Goal: Contribute content

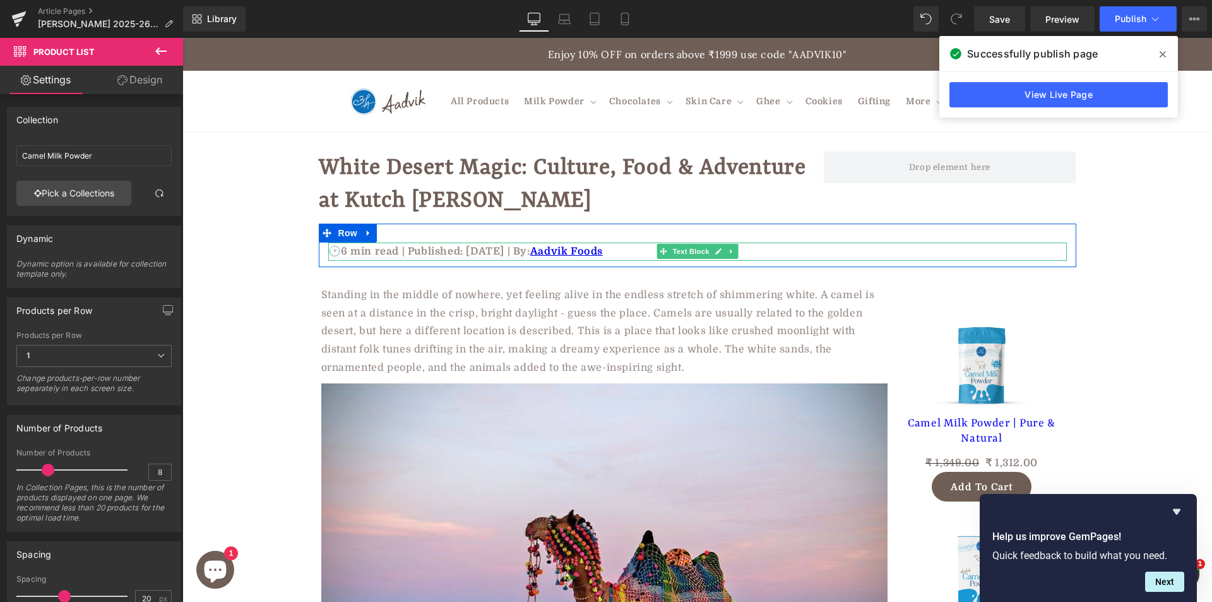
click at [396, 249] on p "🕑6 min read | Published: [DATE] | By: Aadvik Foods" at bounding box center [697, 251] width 739 height 18
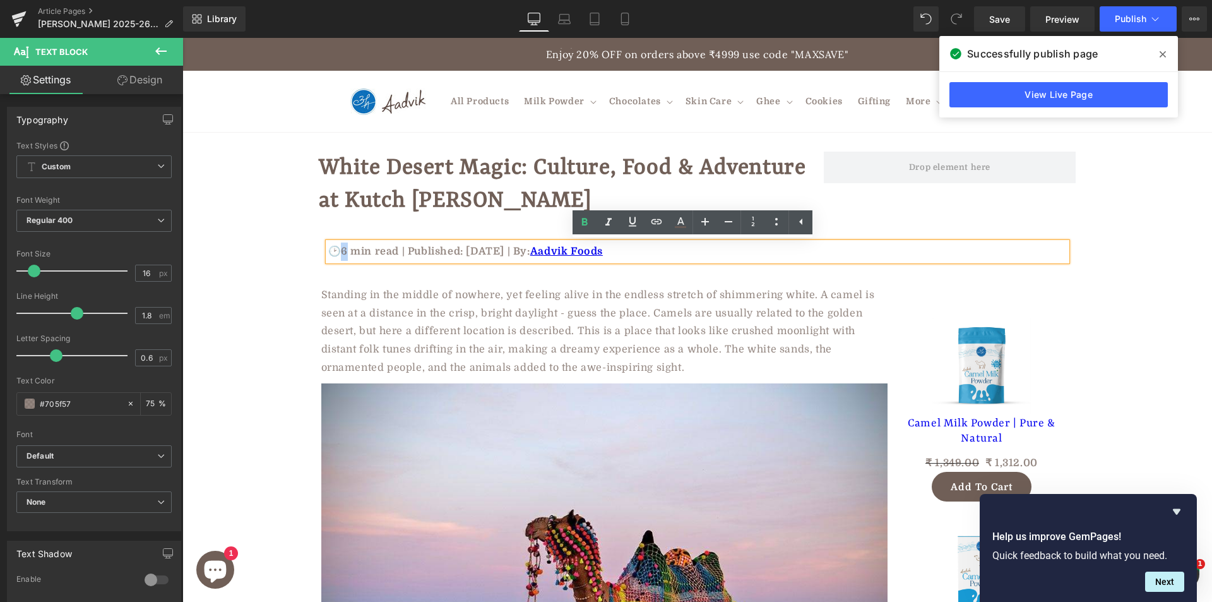
click at [344, 252] on p "🕑6 min read | Published: [DATE] | By: Aadvik Foods" at bounding box center [697, 251] width 739 height 18
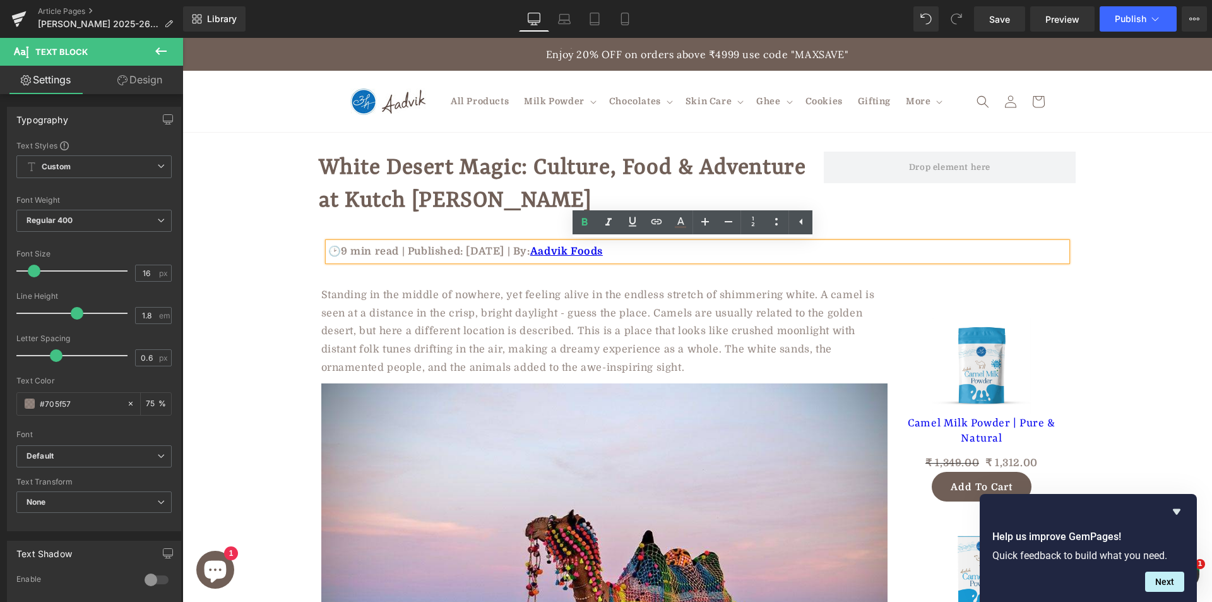
click at [480, 251] on p "🕑9 min read | Published: [DATE] | By: Aadvik Foods" at bounding box center [697, 251] width 739 height 18
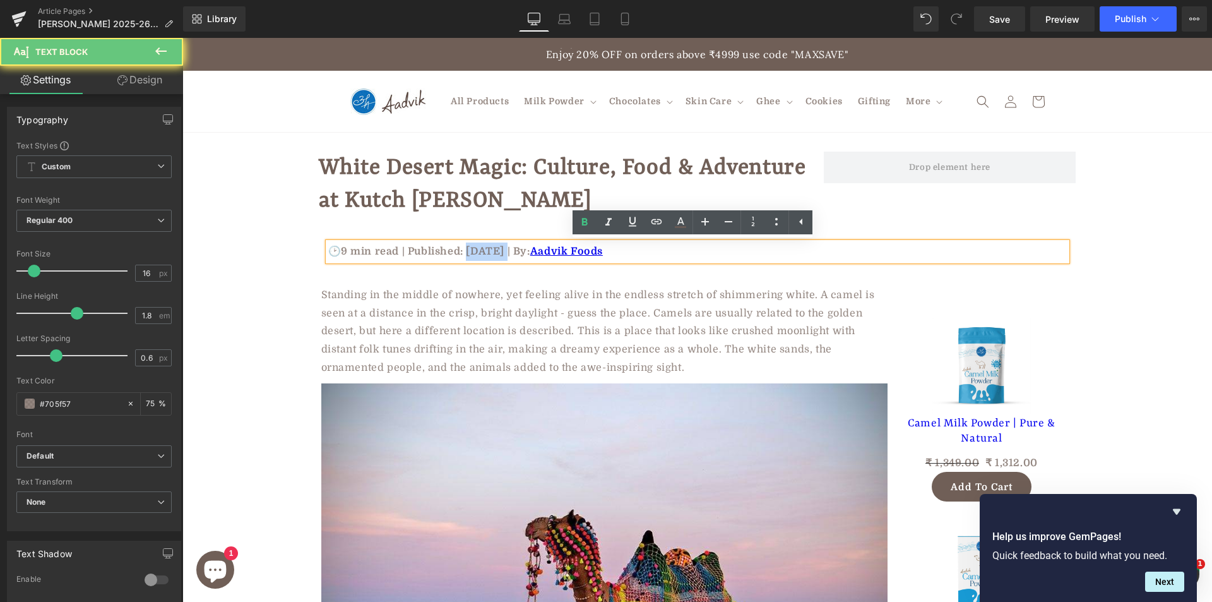
click at [480, 251] on p "🕑9 min read | Published: [DATE] | By: Aadvik Foods" at bounding box center [697, 251] width 739 height 18
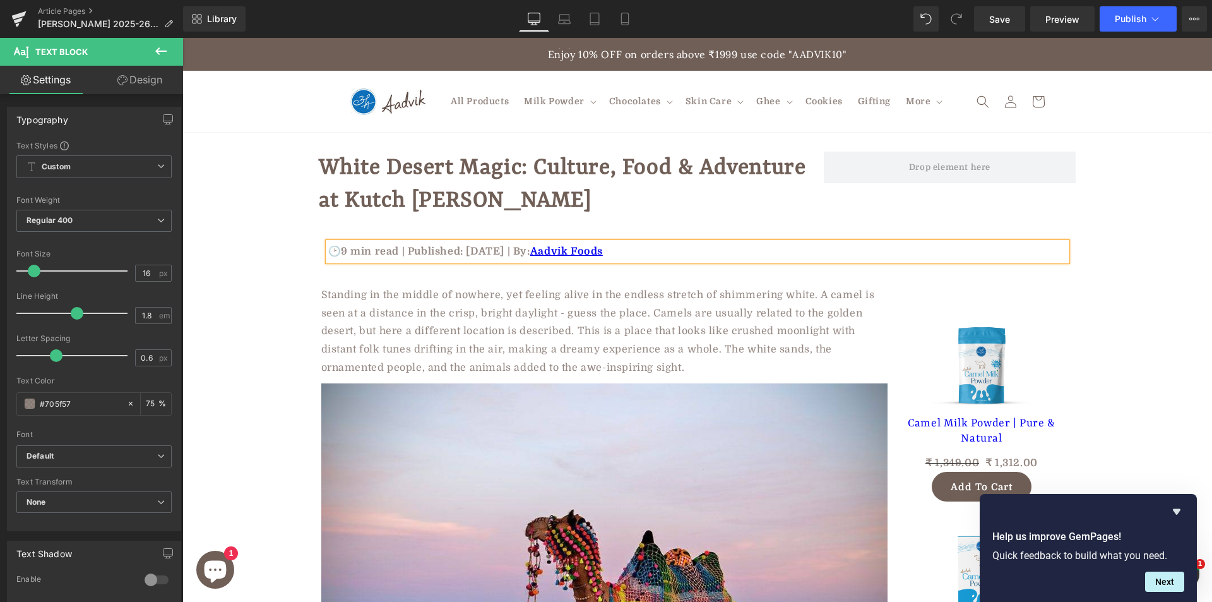
click at [433, 253] on p "🕑9 min read | Published: [DATE] | By: Aadvik Foods" at bounding box center [697, 251] width 739 height 18
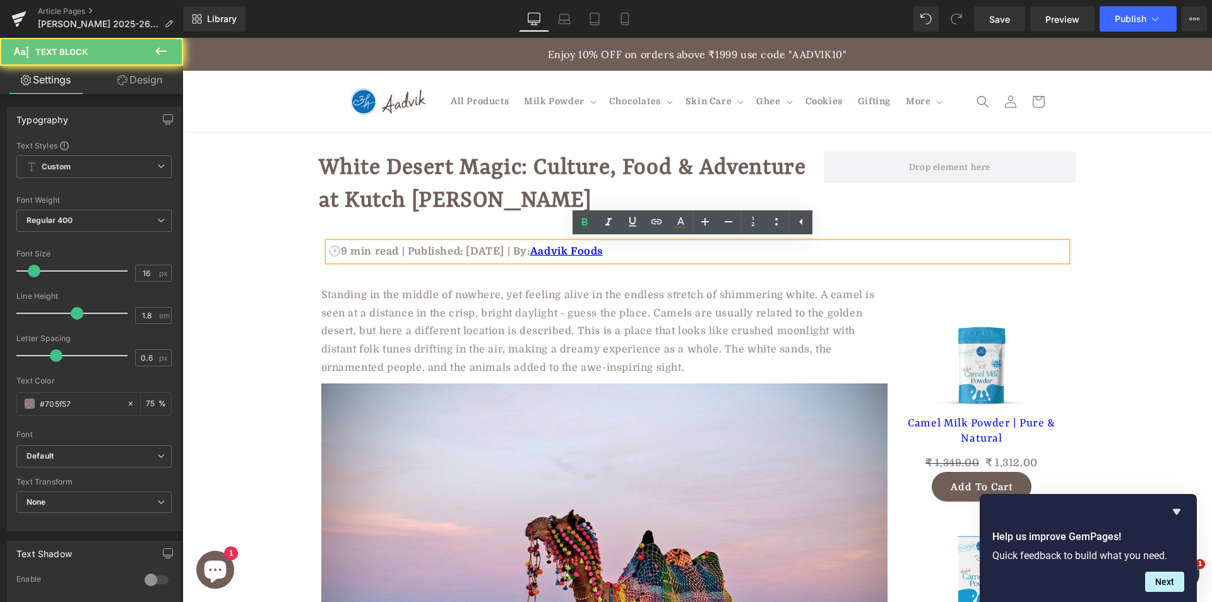
click at [477, 252] on p "🕑9 min read | Published: [DATE] | By: Aadvik Foods" at bounding box center [697, 251] width 739 height 18
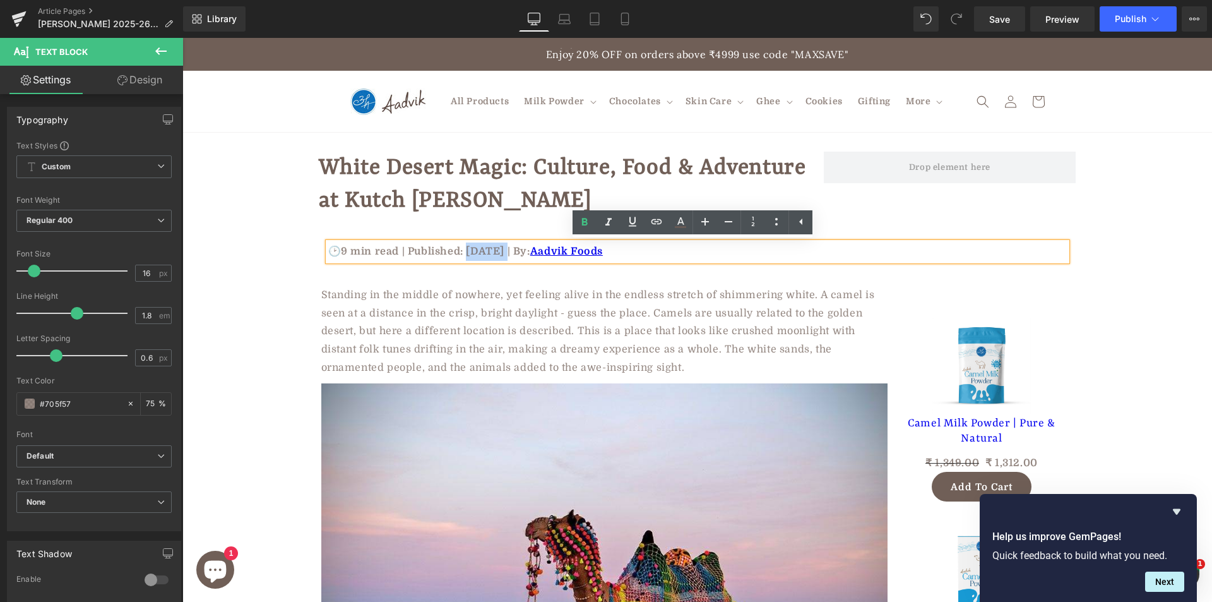
click at [478, 252] on p "🕑9 min read | Published: [DATE] | By: Aadvik Foods" at bounding box center [697, 251] width 739 height 18
drag, startPoint x: 463, startPoint y: 249, endPoint x: 499, endPoint y: 253, distance: 35.5
click at [499, 253] on p "🕑9 min read | Published: [DATE] | By: Aadvik Foods" at bounding box center [697, 251] width 739 height 18
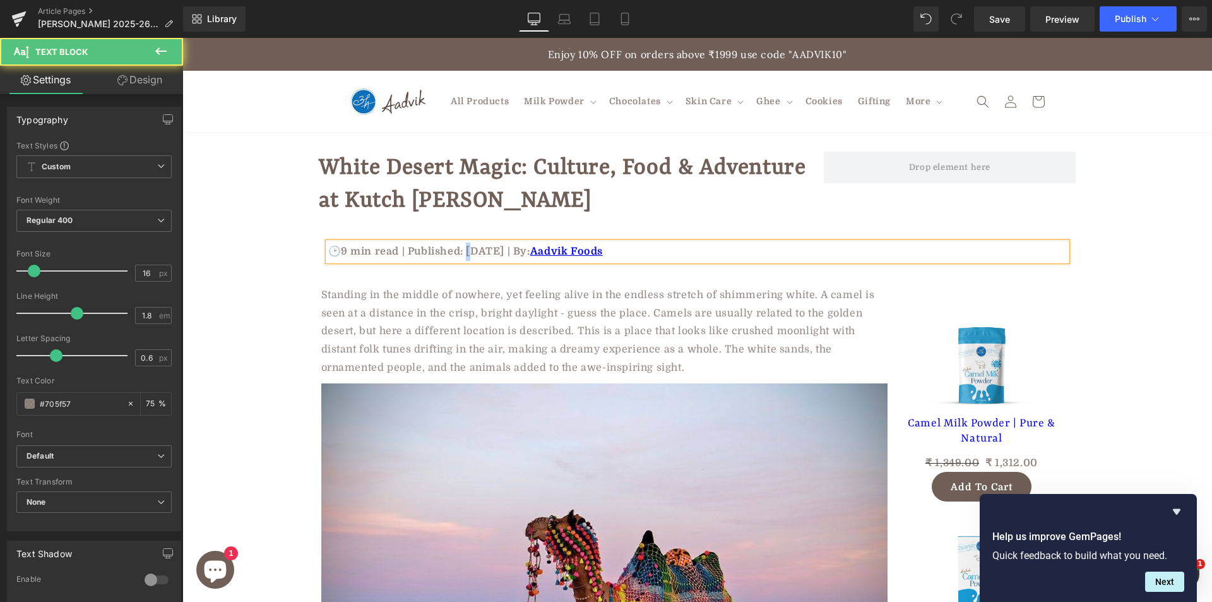
click at [467, 250] on p "🕑9 min read | Published: [DATE] | By: Aadvik Foods" at bounding box center [697, 251] width 739 height 18
drag, startPoint x: 509, startPoint y: 250, endPoint x: 518, endPoint y: 249, distance: 9.5
click at [518, 249] on p "🕑9 min read | Published: [DATE] | By: Aadvik Foods" at bounding box center [697, 251] width 739 height 18
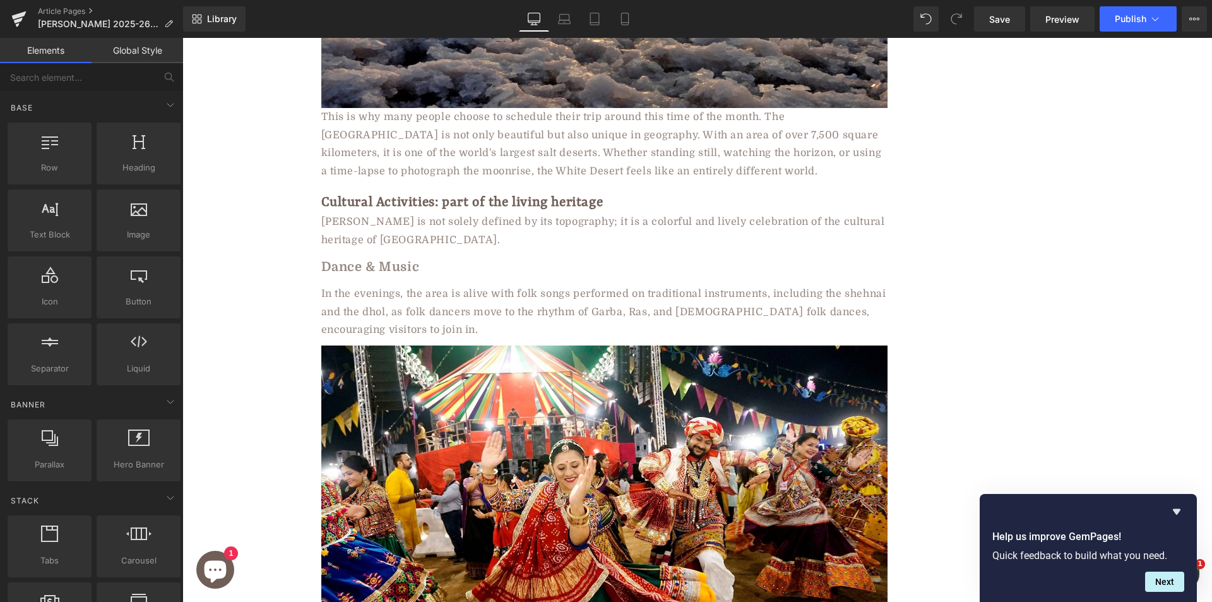
scroll to position [450, 0]
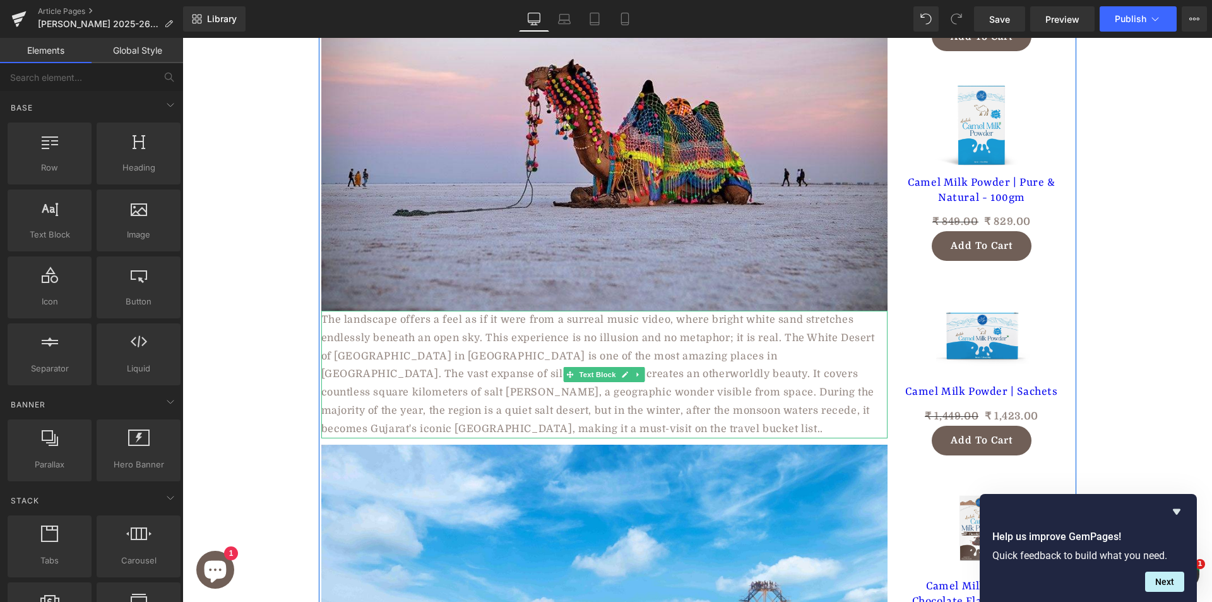
click at [640, 318] on div "The landscape offers a feel as if it were from a surreal music video, where bri…" at bounding box center [604, 375] width 566 height 128
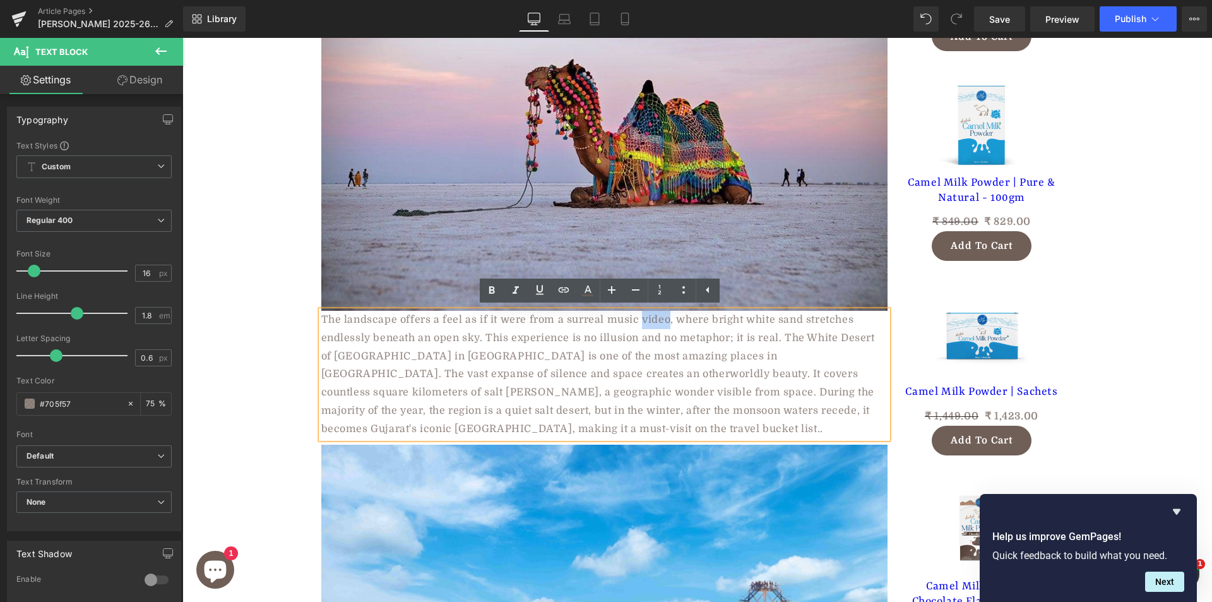
drag, startPoint x: 635, startPoint y: 317, endPoint x: 661, endPoint y: 323, distance: 27.3
click at [661, 323] on div "The landscape offers a feel as if it were from a surreal music video, where bri…" at bounding box center [604, 375] width 566 height 128
click at [491, 291] on icon at bounding box center [491, 290] width 15 height 15
drag, startPoint x: 638, startPoint y: 319, endPoint x: 663, endPoint y: 322, distance: 24.8
click at [663, 322] on strong "video" at bounding box center [655, 319] width 30 height 11
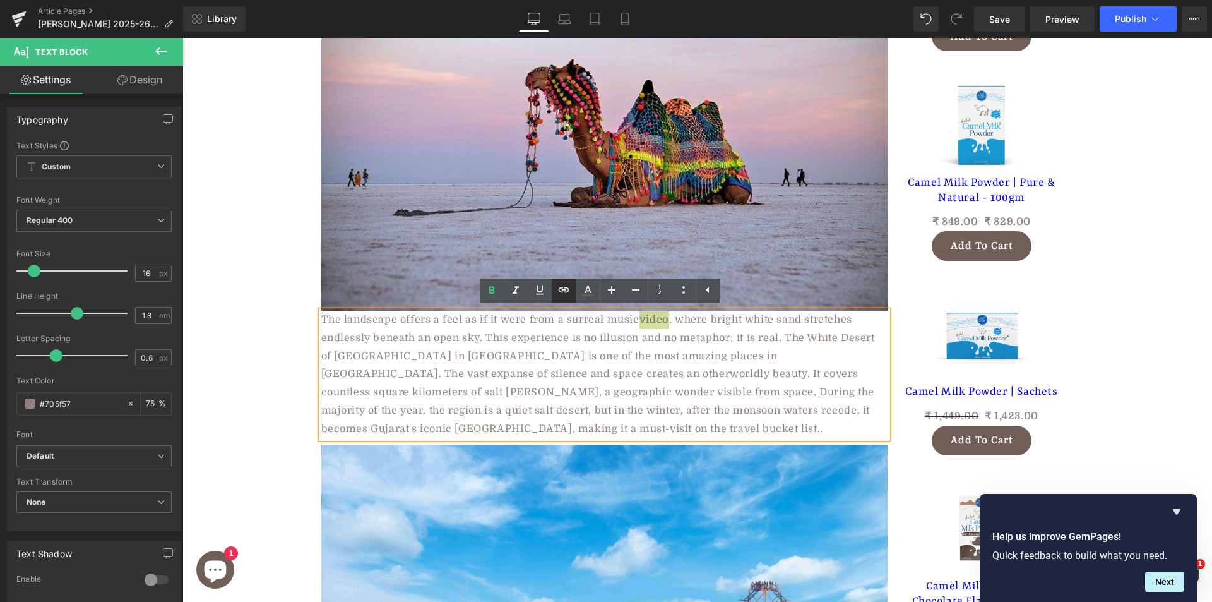
click at [566, 287] on icon at bounding box center [563, 289] width 11 height 5
click at [655, 341] on input "text" at bounding box center [683, 346] width 194 height 32
paste input "[URL][DOMAIN_NAME]"
type input "[URL][DOMAIN_NAME]"
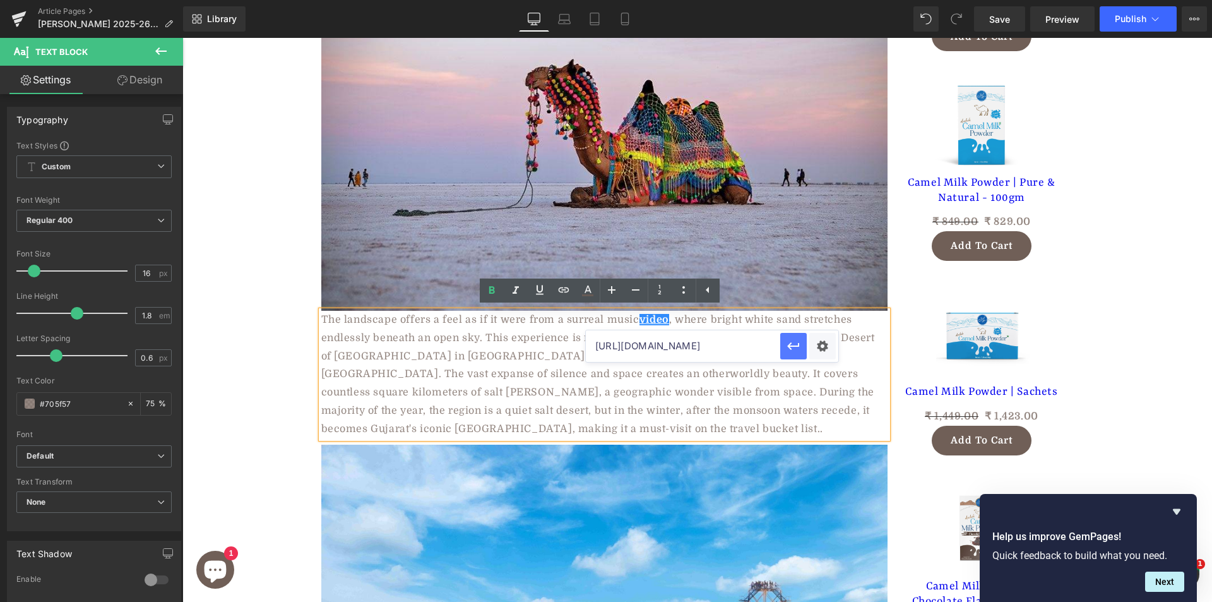
drag, startPoint x: 791, startPoint y: 342, endPoint x: 609, endPoint y: 304, distance: 185.6
click at [791, 342] on icon "button" at bounding box center [793, 345] width 15 height 15
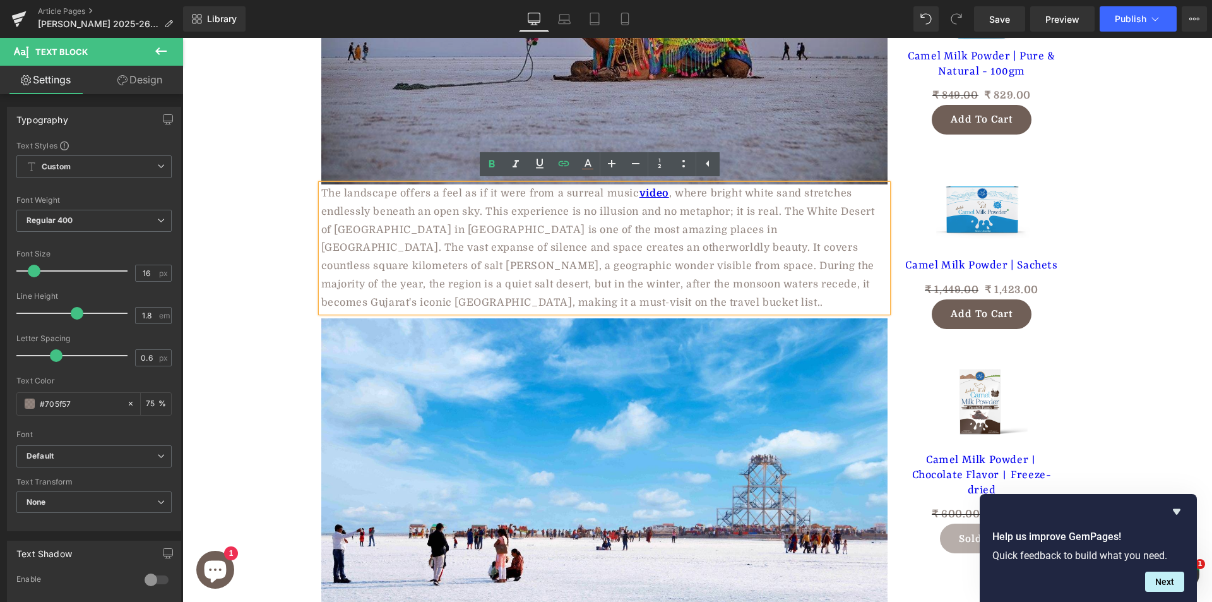
scroll to position [1066, 0]
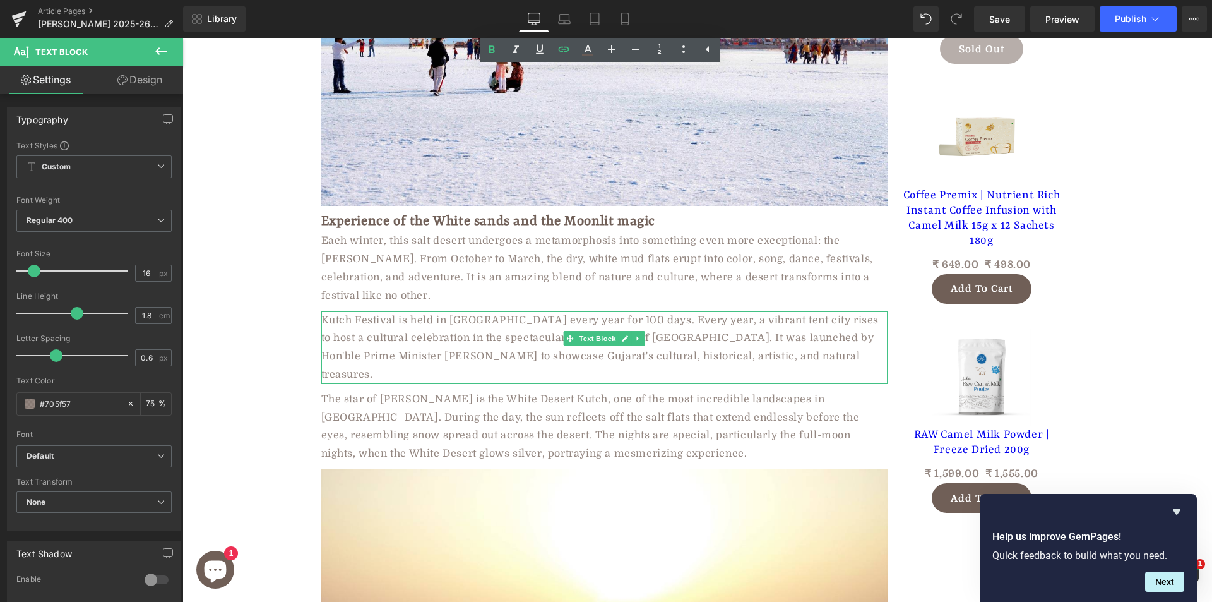
click at [364, 324] on p "Kutch Festival is held in [GEOGRAPHIC_DATA] every year for 100 days. Every year…" at bounding box center [604, 347] width 566 height 73
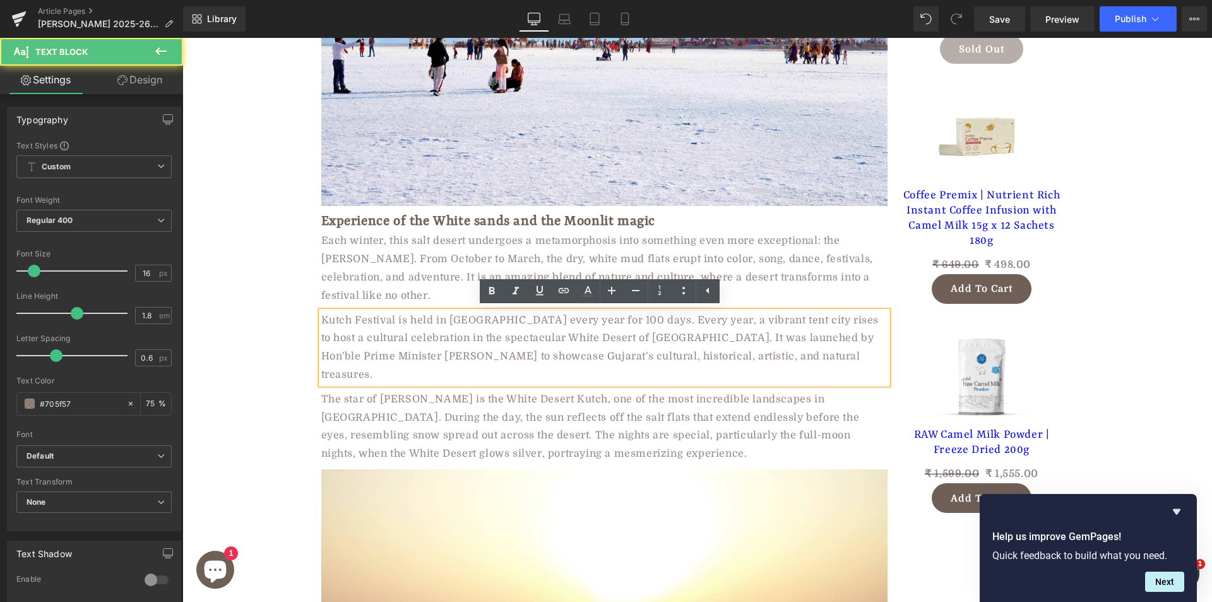
click at [353, 325] on p "Kutch Festival is held in [GEOGRAPHIC_DATA] every year for 100 days. Every year…" at bounding box center [604, 347] width 566 height 73
drag, startPoint x: 350, startPoint y: 320, endPoint x: 391, endPoint y: 320, distance: 40.4
click at [391, 320] on p "Kutch Festival is held in [GEOGRAPHIC_DATA] every year for 100 days. Every year…" at bounding box center [604, 347] width 566 height 73
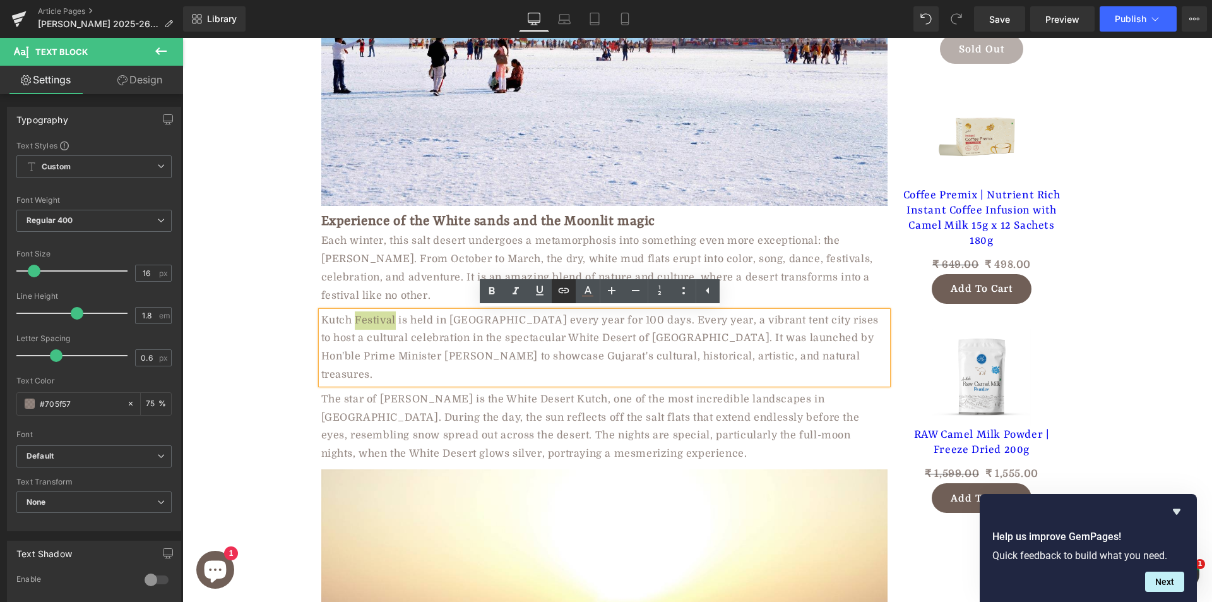
click at [567, 287] on icon at bounding box center [563, 290] width 15 height 15
click at [446, 350] on input "text" at bounding box center [408, 347] width 194 height 32
paste input "[URL][DOMAIN_NAME]"
type input "[URL][DOMAIN_NAME]"
click at [510, 348] on button "button" at bounding box center [519, 346] width 27 height 27
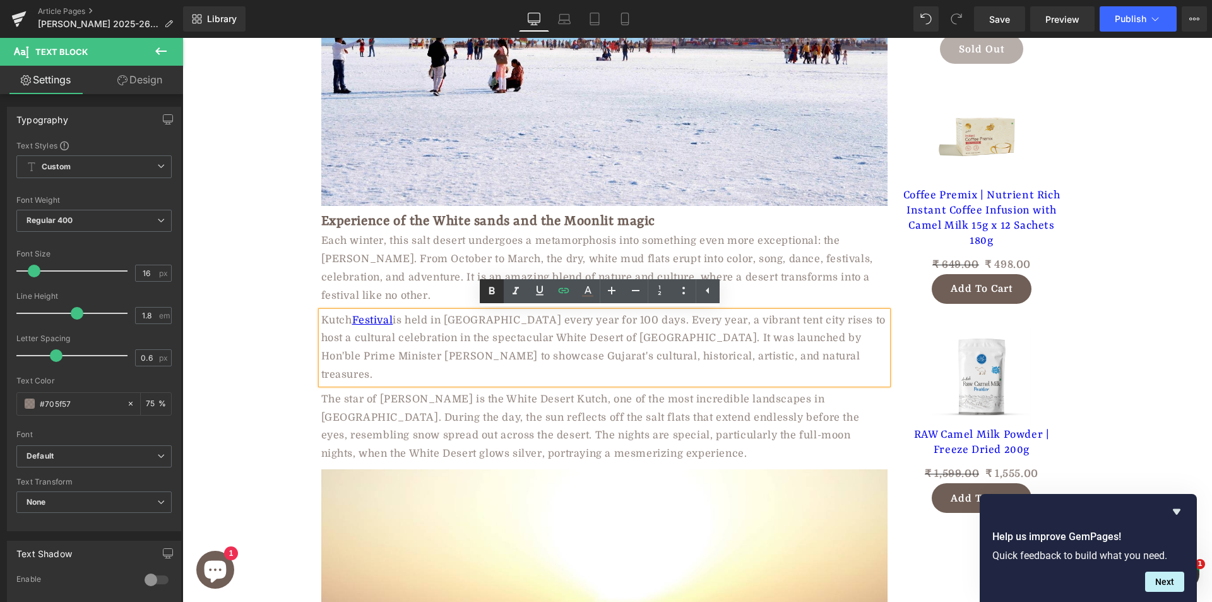
click at [494, 289] on icon at bounding box center [492, 291] width 6 height 8
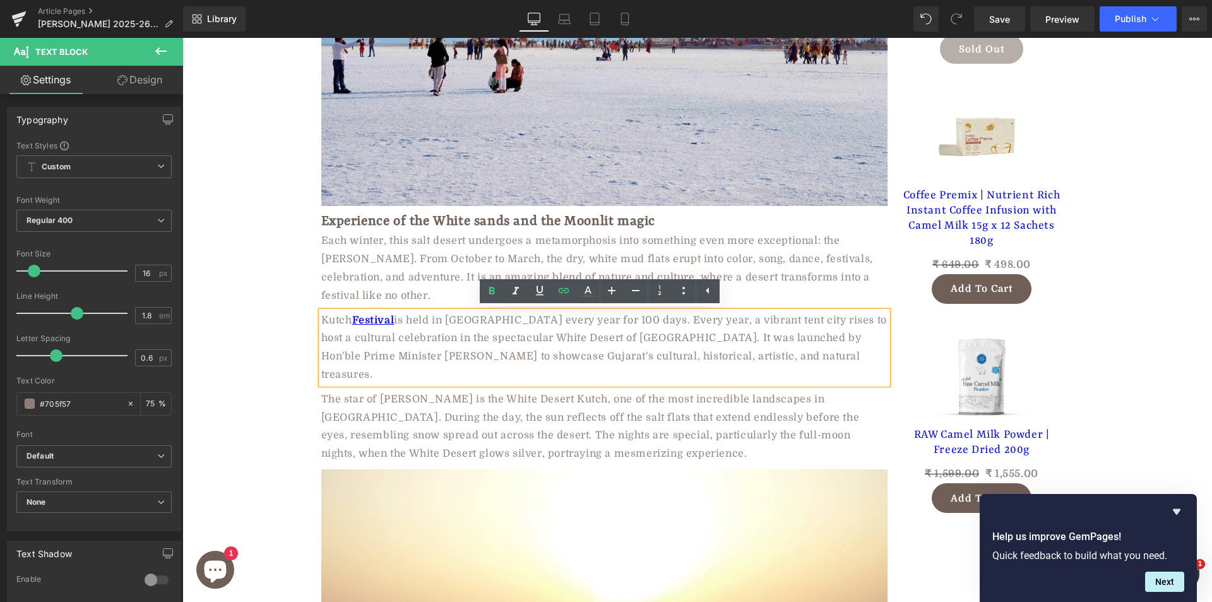
scroll to position [5394, 0]
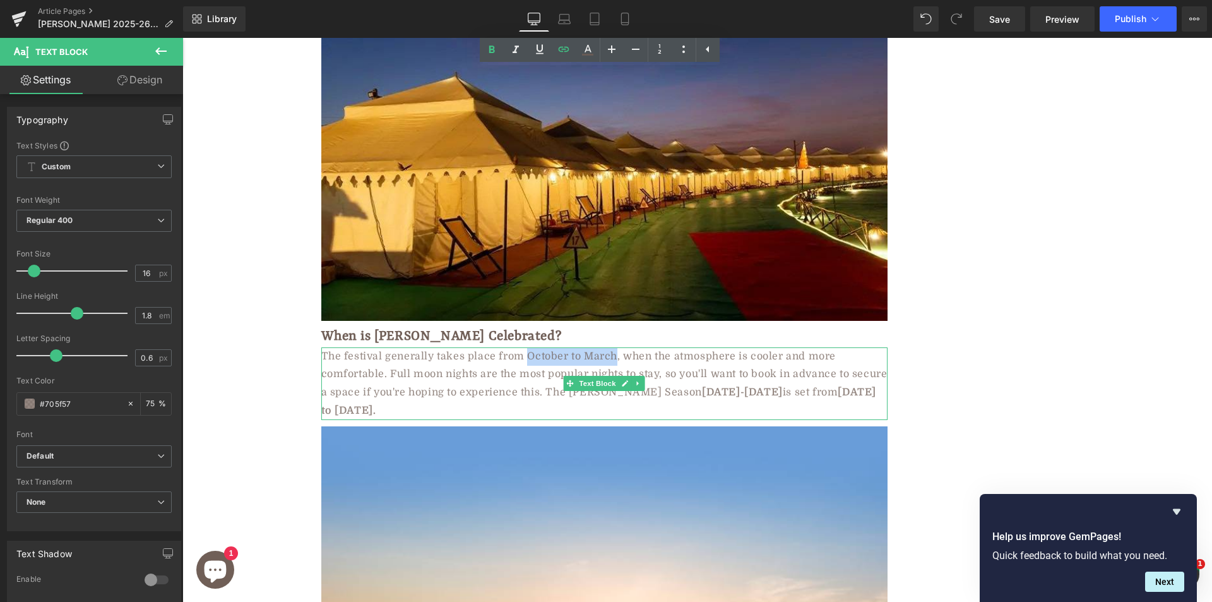
drag, startPoint x: 520, startPoint y: 316, endPoint x: 609, endPoint y: 317, distance: 88.4
click at [609, 347] on div "The festival generally takes place from October to March, when the atmosphere i…" at bounding box center [604, 383] width 566 height 73
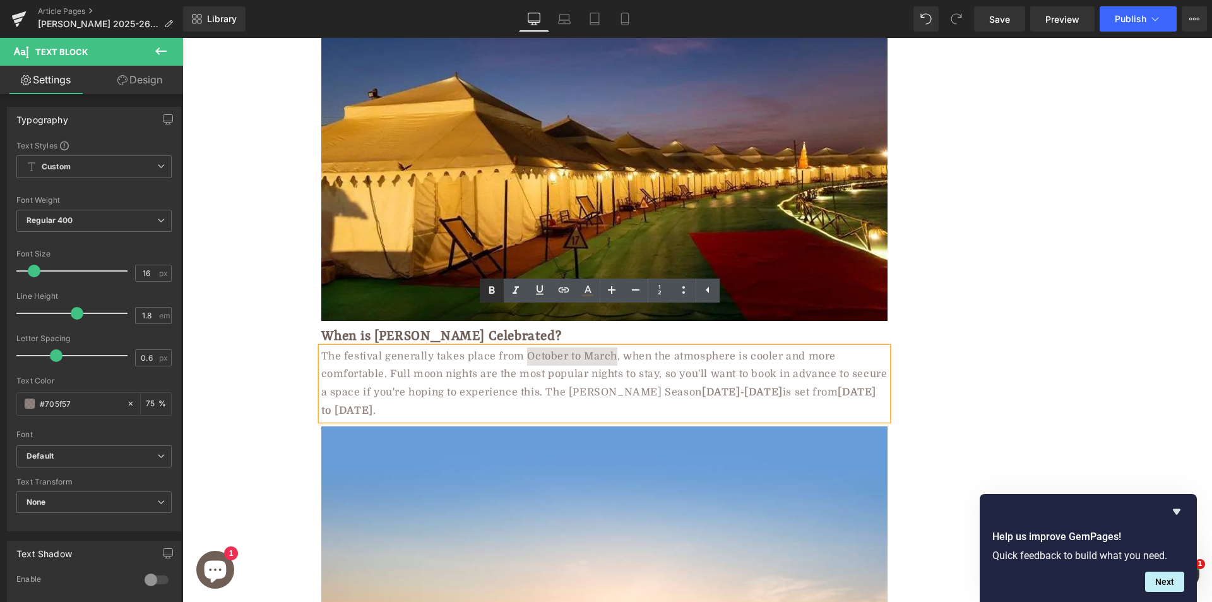
click at [493, 289] on icon at bounding box center [492, 290] width 6 height 8
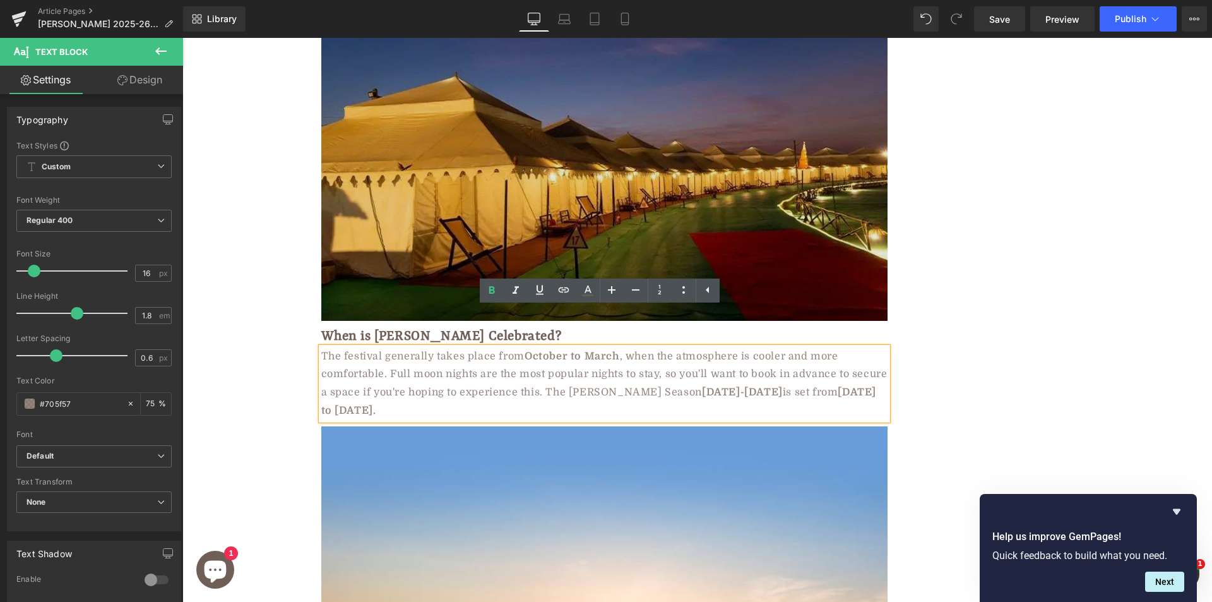
scroll to position [2700, 0]
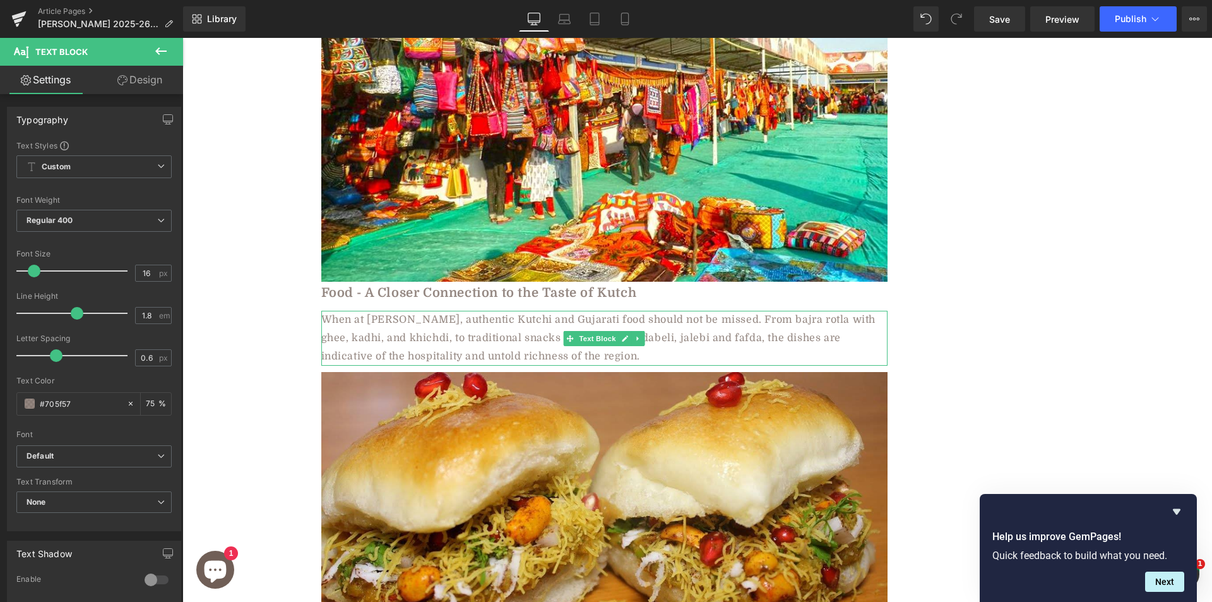
click at [552, 319] on div "When at [PERSON_NAME], authentic Kutchi and Gujarati food should not be missed.…" at bounding box center [604, 338] width 566 height 54
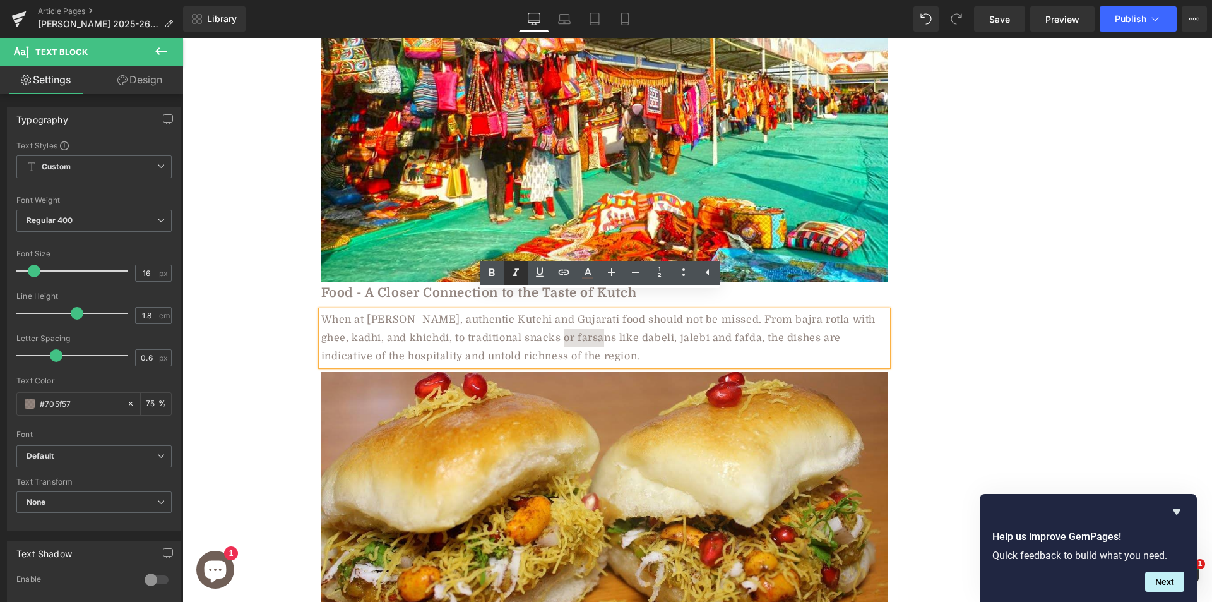
click at [516, 270] on icon at bounding box center [516, 272] width 6 height 8
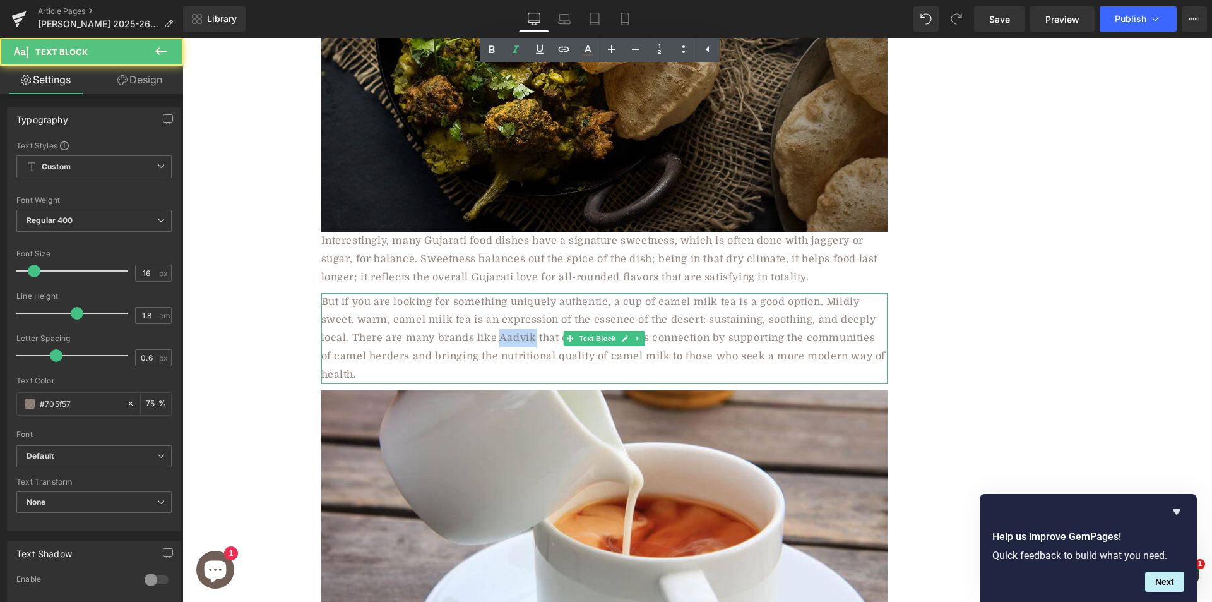
drag, startPoint x: 493, startPoint y: 321, endPoint x: 528, endPoint y: 326, distance: 35.0
click at [528, 326] on div "But if you are looking for something uniquely authentic, a cup of camel milk te…" at bounding box center [604, 338] width 566 height 91
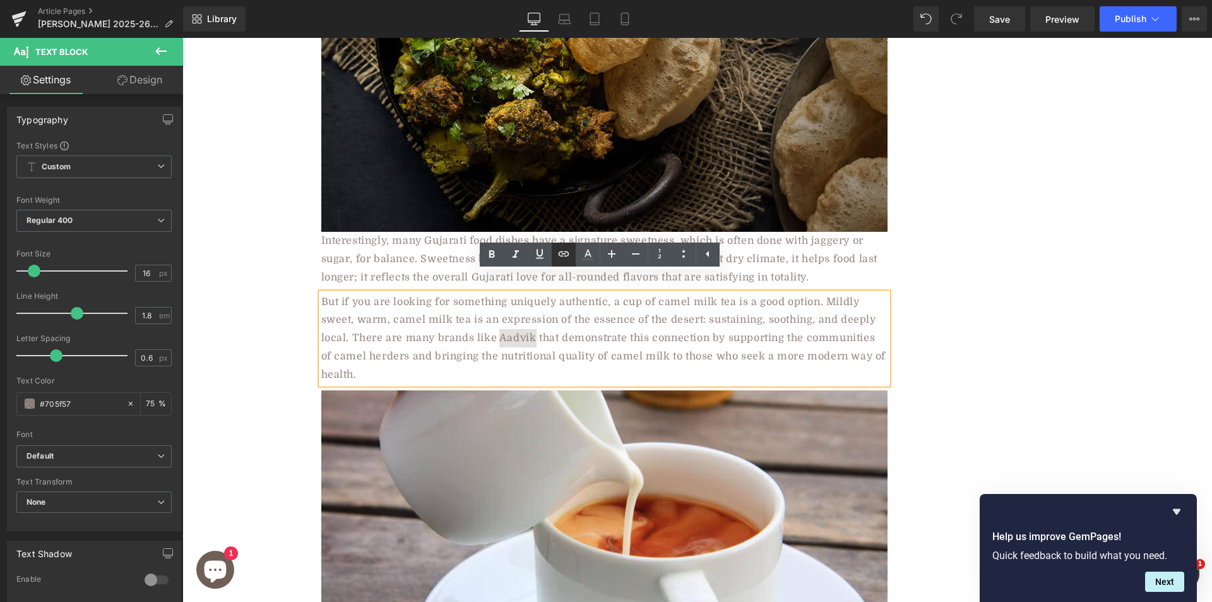
click at [563, 249] on icon at bounding box center [563, 253] width 15 height 15
click at [546, 353] on input "text" at bounding box center [545, 346] width 194 height 32
paste input "[URL][DOMAIN_NAME]"
drag, startPoint x: 651, startPoint y: 343, endPoint x: 463, endPoint y: 304, distance: 191.4
click at [651, 343] on icon "button" at bounding box center [655, 345] width 15 height 15
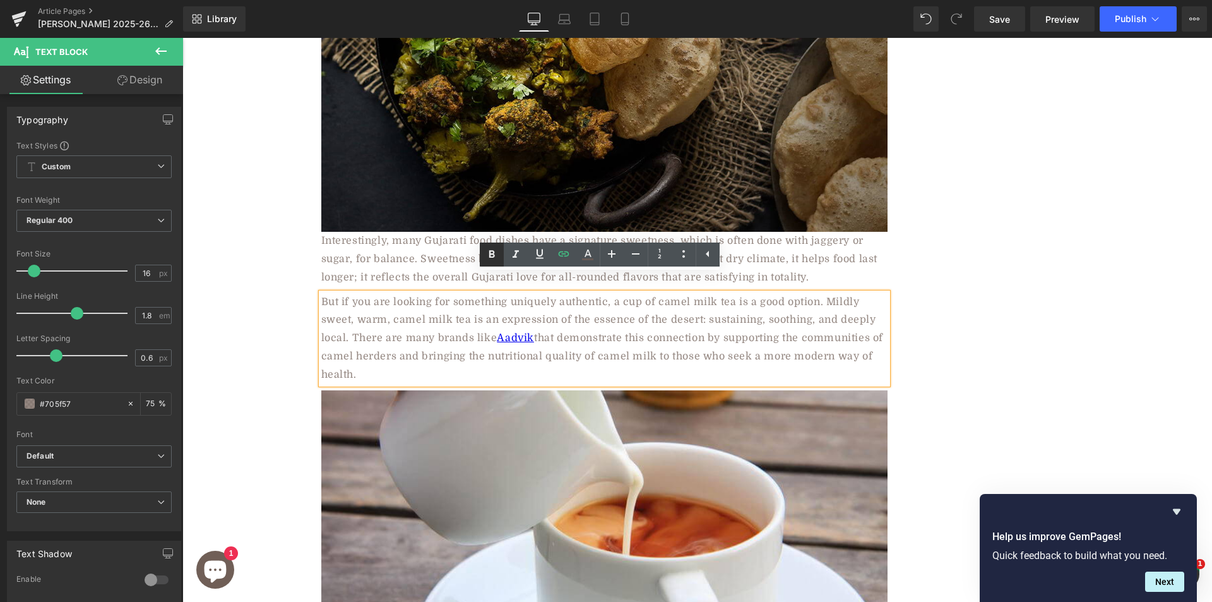
click at [492, 249] on icon at bounding box center [491, 254] width 15 height 15
drag, startPoint x: 656, startPoint y: 285, endPoint x: 731, endPoint y: 286, distance: 75.1
click at [731, 293] on div "But if you are looking for something uniquely authentic, a cup of camel milk te…" at bounding box center [604, 338] width 566 height 91
click at [492, 252] on icon at bounding box center [491, 254] width 15 height 15
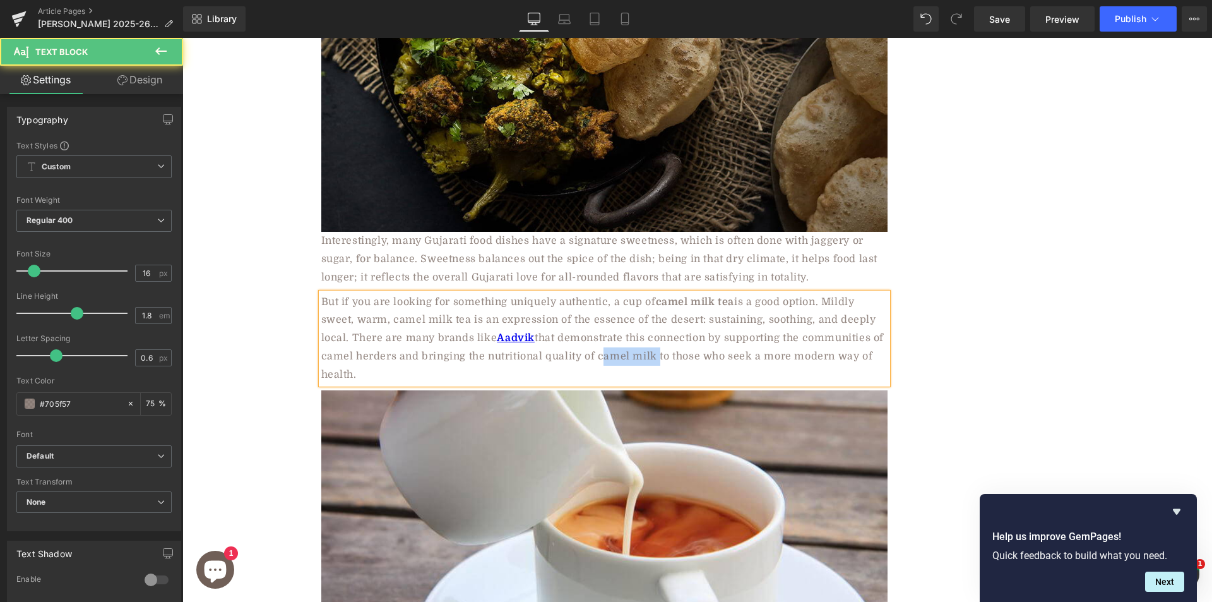
drag, startPoint x: 607, startPoint y: 337, endPoint x: 664, endPoint y: 345, distance: 57.4
click at [664, 345] on div "But if you are looking for something uniquely authentic, a cup of camel milk te…" at bounding box center [604, 338] width 566 height 91
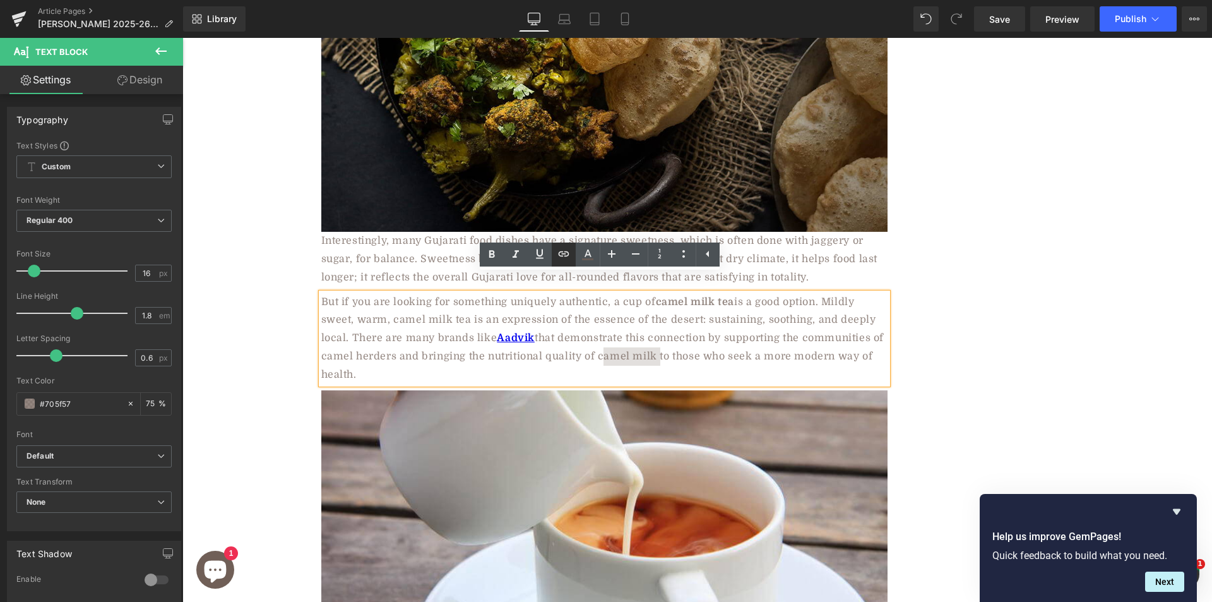
click at [560, 250] on icon at bounding box center [563, 253] width 15 height 15
click at [613, 371] on input "text" at bounding box center [670, 365] width 194 height 32
paste input "[URL][DOMAIN_NAME]"
type input "[URL][DOMAIN_NAME]"
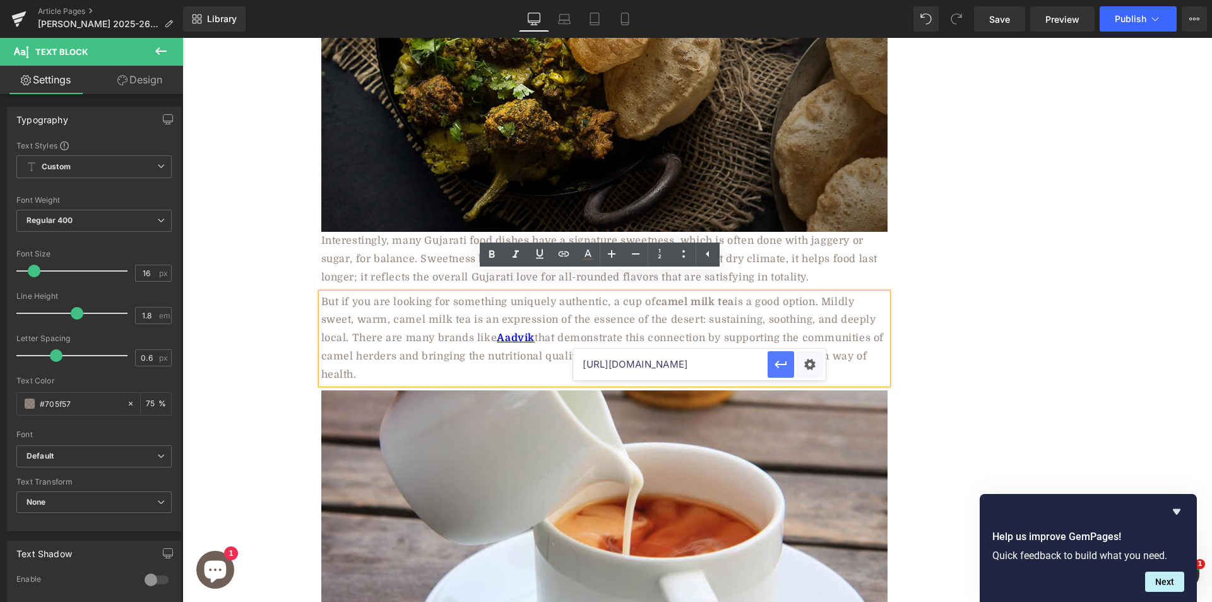
click at [785, 364] on icon "button" at bounding box center [781, 365] width 12 height 8
click at [496, 256] on icon at bounding box center [491, 254] width 15 height 15
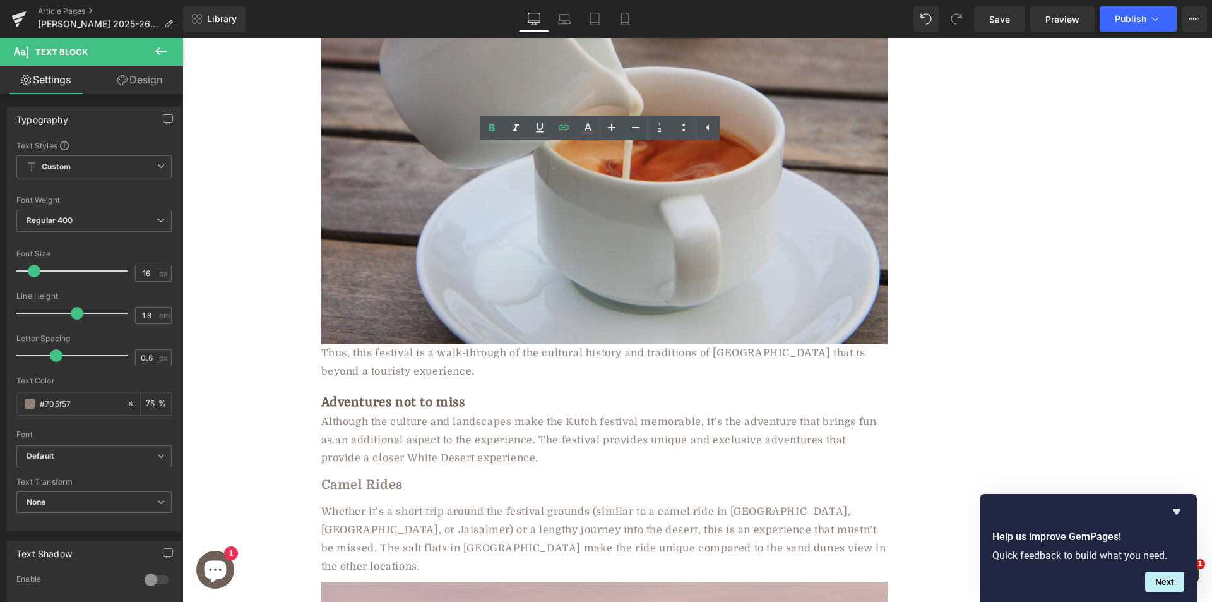
scroll to position [3998, 0]
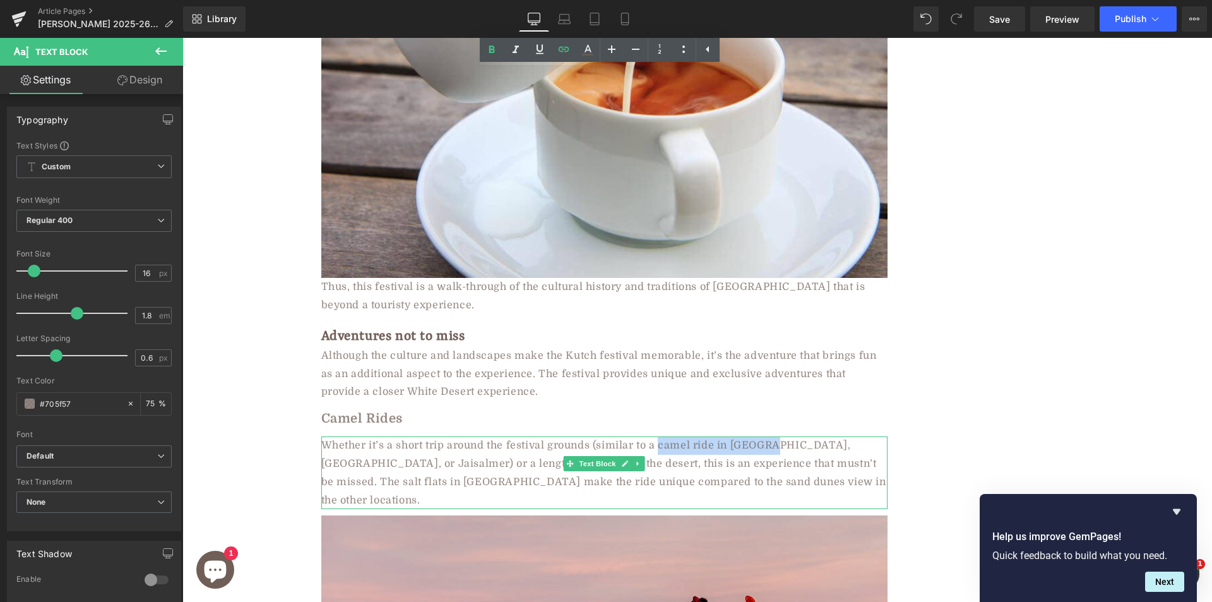
drag, startPoint x: 656, startPoint y: 427, endPoint x: 770, endPoint y: 424, distance: 114.3
click at [770, 436] on div "Whether it’s a short trip around the festival grounds (similar to a camel ride …" at bounding box center [604, 472] width 566 height 73
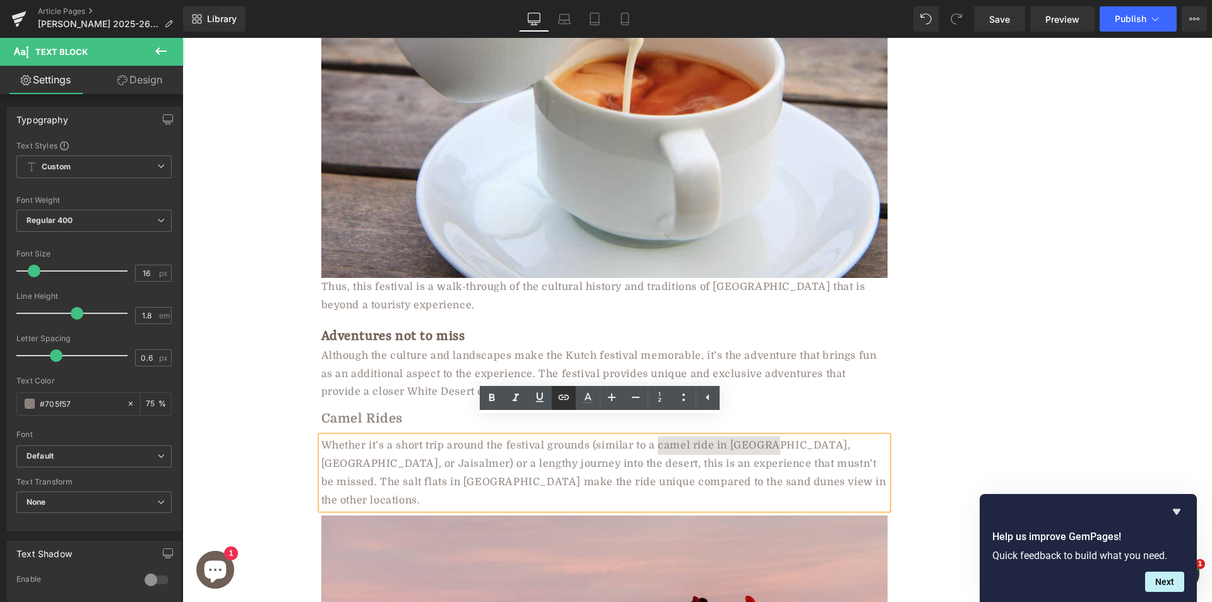
click at [561, 398] on icon at bounding box center [563, 397] width 15 height 15
click at [736, 454] on input "text" at bounding box center [727, 454] width 194 height 32
paste input "[URL][DOMAIN_NAME]"
type input "[URL][DOMAIN_NAME]"
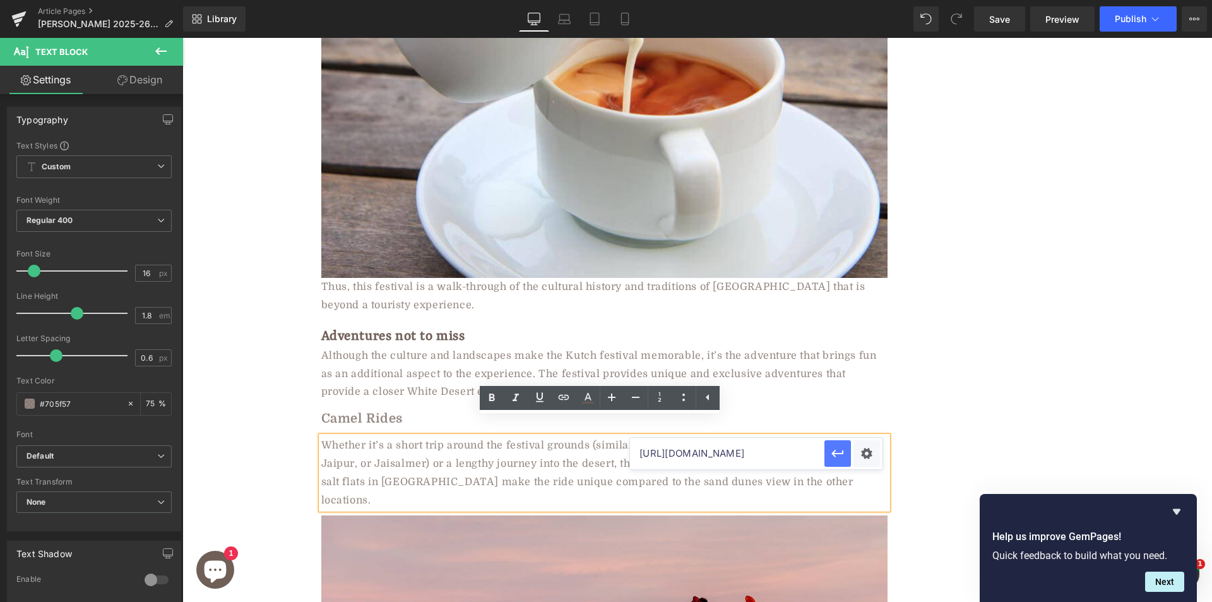
click at [842, 456] on icon "button" at bounding box center [837, 453] width 15 height 15
click at [494, 398] on icon at bounding box center [492, 398] width 6 height 8
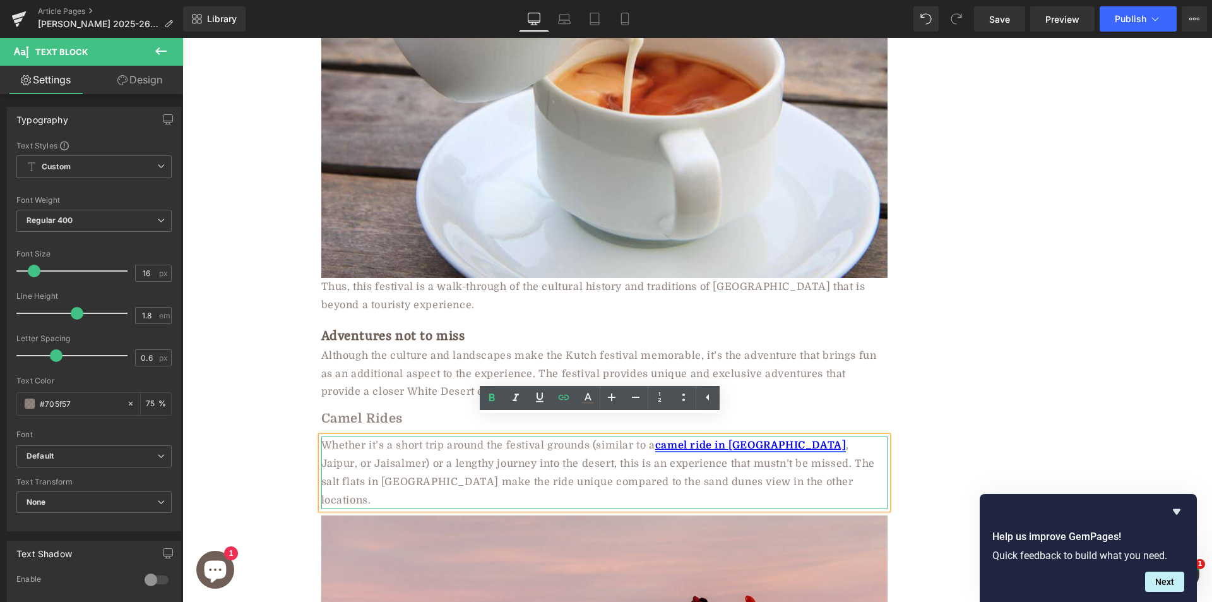
click at [736, 439] on strong "camel ride in [GEOGRAPHIC_DATA]" at bounding box center [750, 444] width 191 height 11
click at [786, 452] on span "Unlink" at bounding box center [790, 449] width 25 height 11
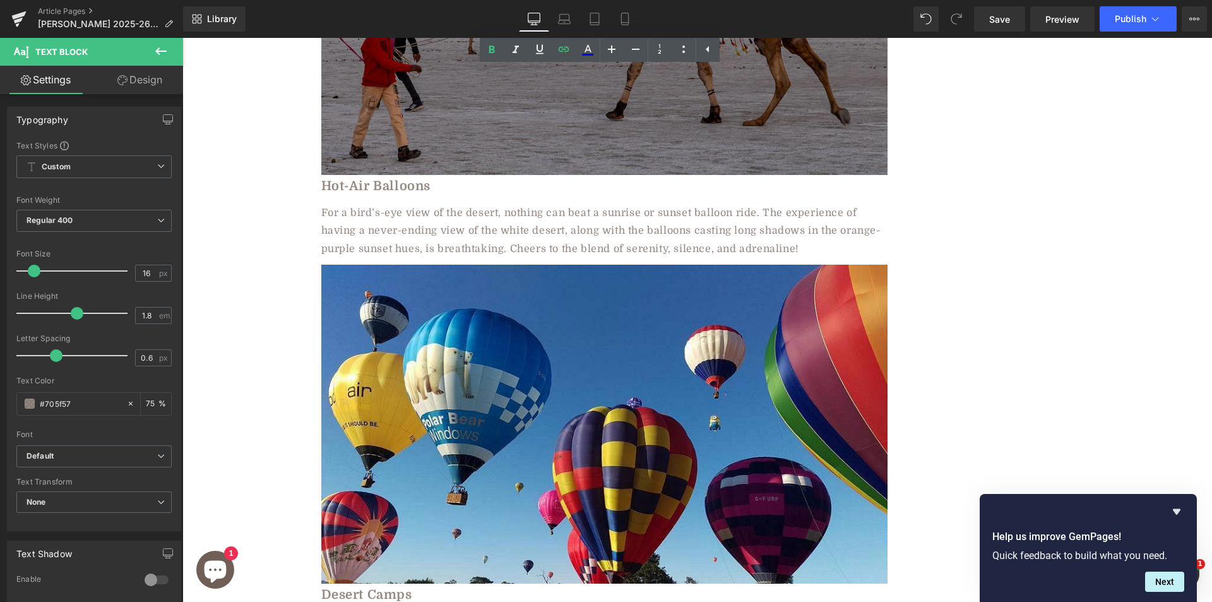
scroll to position [4756, 0]
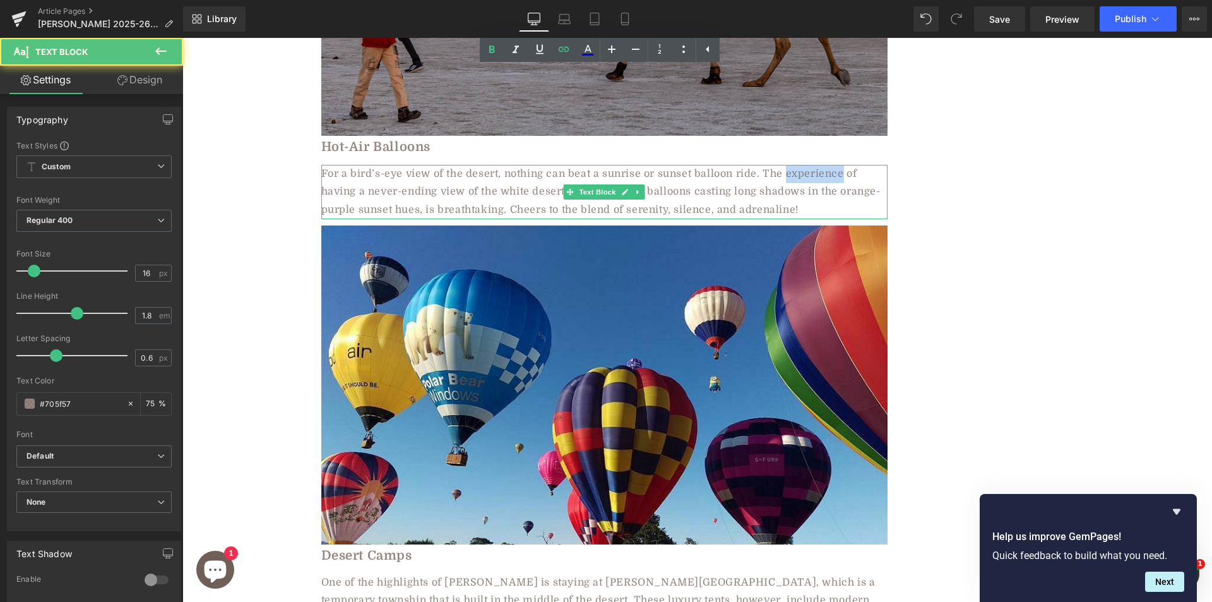
drag, startPoint x: 780, startPoint y: 134, endPoint x: 840, endPoint y: 138, distance: 59.4
click at [840, 165] on div "For a bird’s-eye view of the desert, nothing can beat a sunrise or sunset ballo…" at bounding box center [604, 192] width 566 height 54
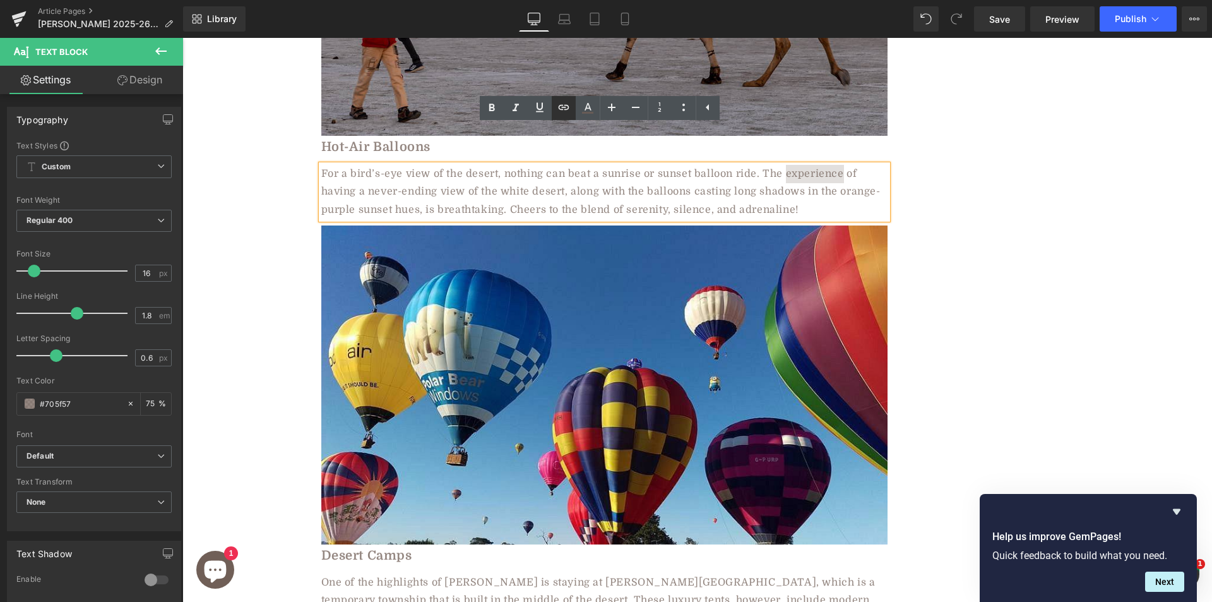
click at [563, 107] on icon at bounding box center [563, 107] width 11 height 5
click at [770, 163] on input "text" at bounding box center [727, 164] width 194 height 32
paste input "[URL][DOMAIN_NAME]"
type input "[URL][DOMAIN_NAME]"
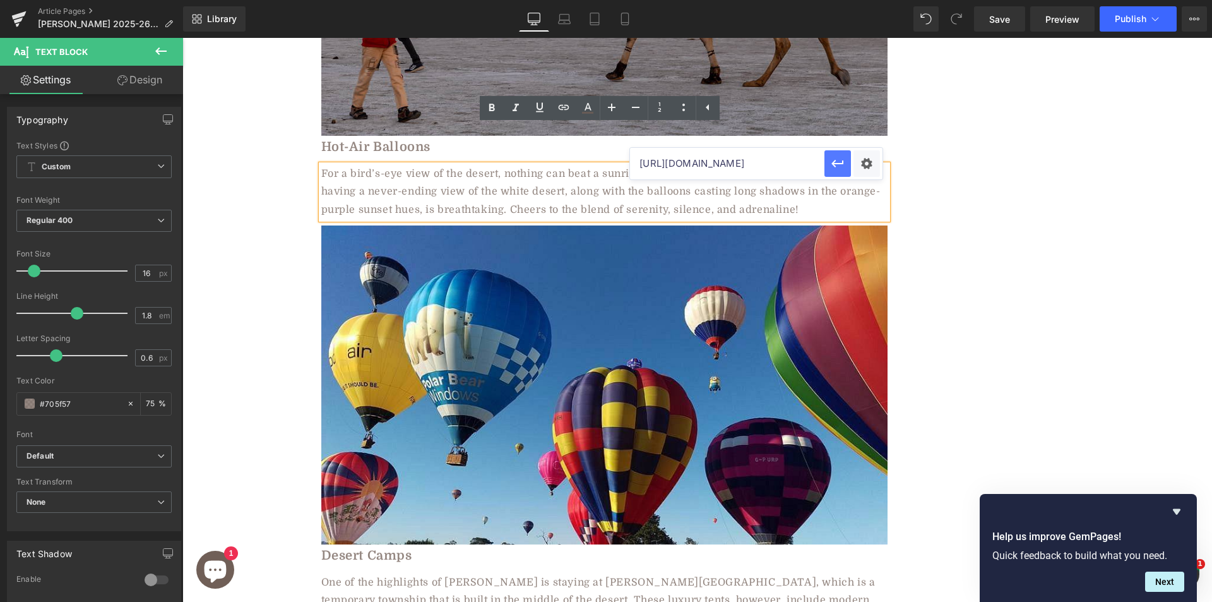
click at [838, 164] on icon "button" at bounding box center [837, 164] width 12 height 8
click at [490, 105] on icon at bounding box center [492, 108] width 6 height 8
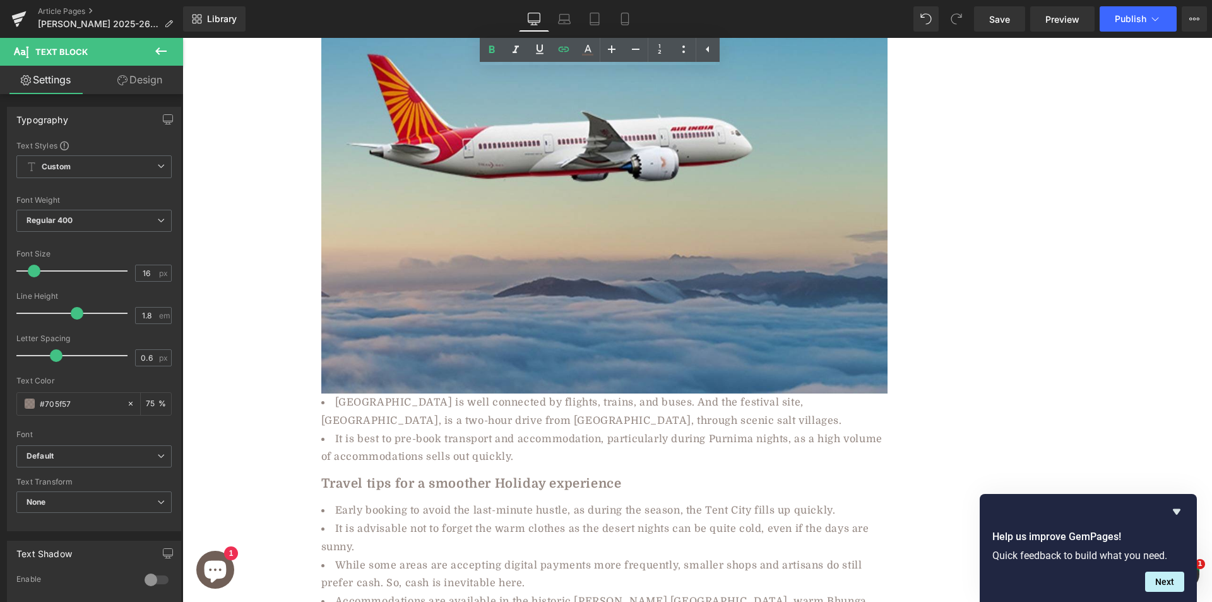
scroll to position [6461, 0]
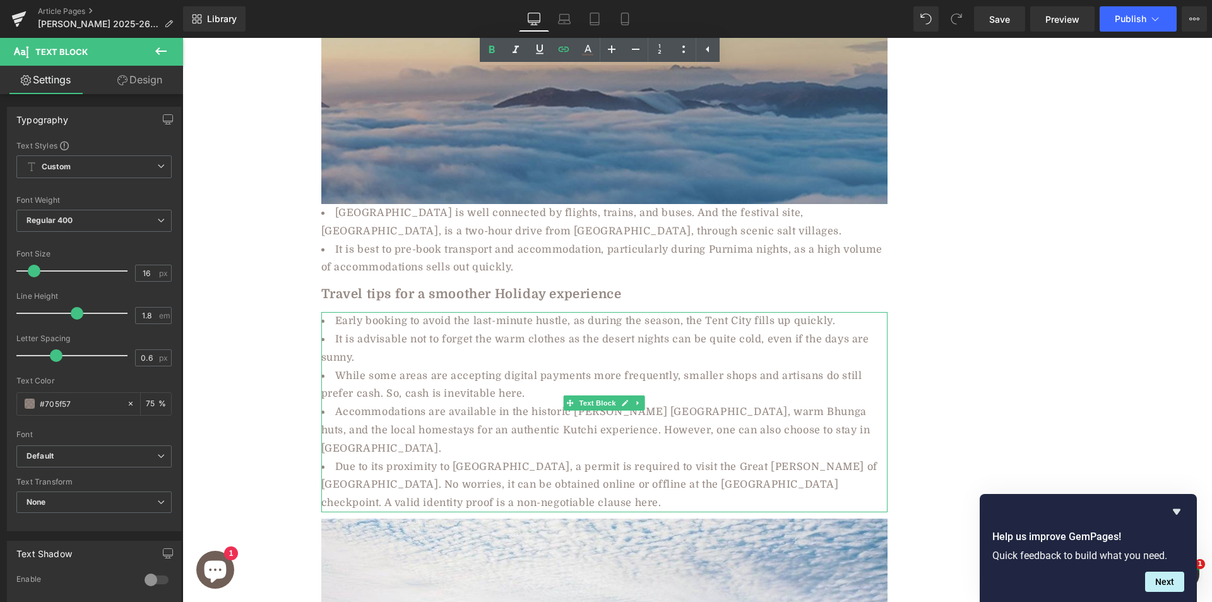
click at [451, 458] on li "Due to its proximity to [GEOGRAPHIC_DATA], a permit is required to visit the Gr…" at bounding box center [604, 485] width 566 height 54
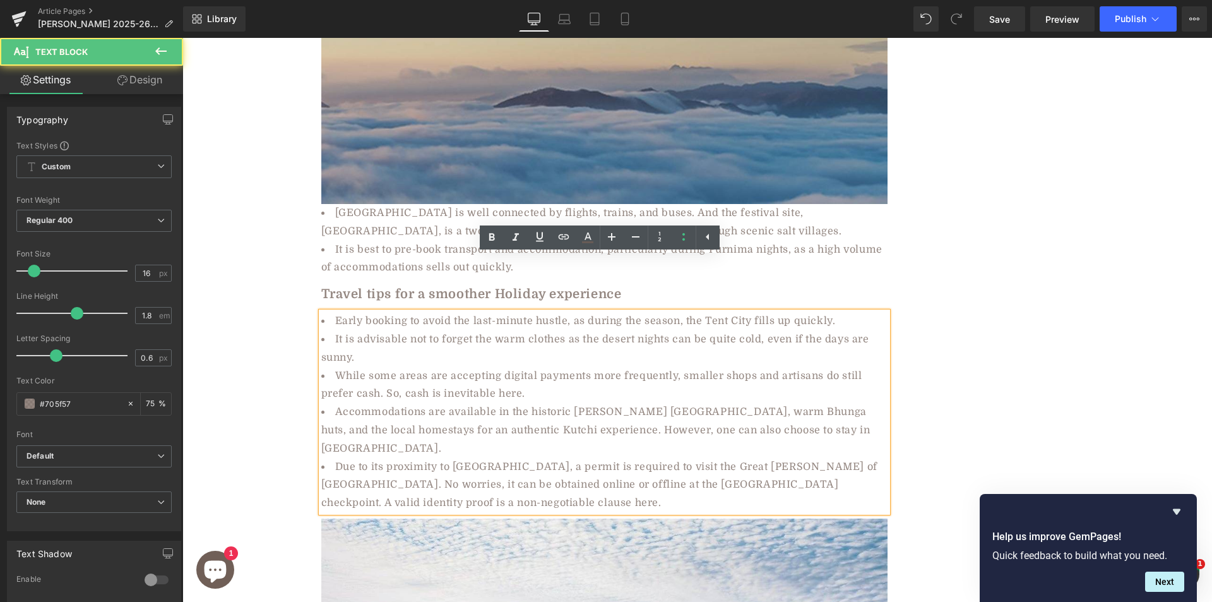
click at [395, 458] on li "Due to its proximity to [GEOGRAPHIC_DATA], a permit is required to visit the Gr…" at bounding box center [604, 485] width 566 height 54
click at [441, 458] on li "Due to its proximity to [GEOGRAPHIC_DATA], a permit is required to visit the Gr…" at bounding box center [604, 485] width 566 height 54
drag, startPoint x: 380, startPoint y: 413, endPoint x: 412, endPoint y: 416, distance: 31.7
click at [412, 458] on li "Due to its proximity to [GEOGRAPHIC_DATA], a permit is required to visit the Gr…" at bounding box center [604, 485] width 566 height 54
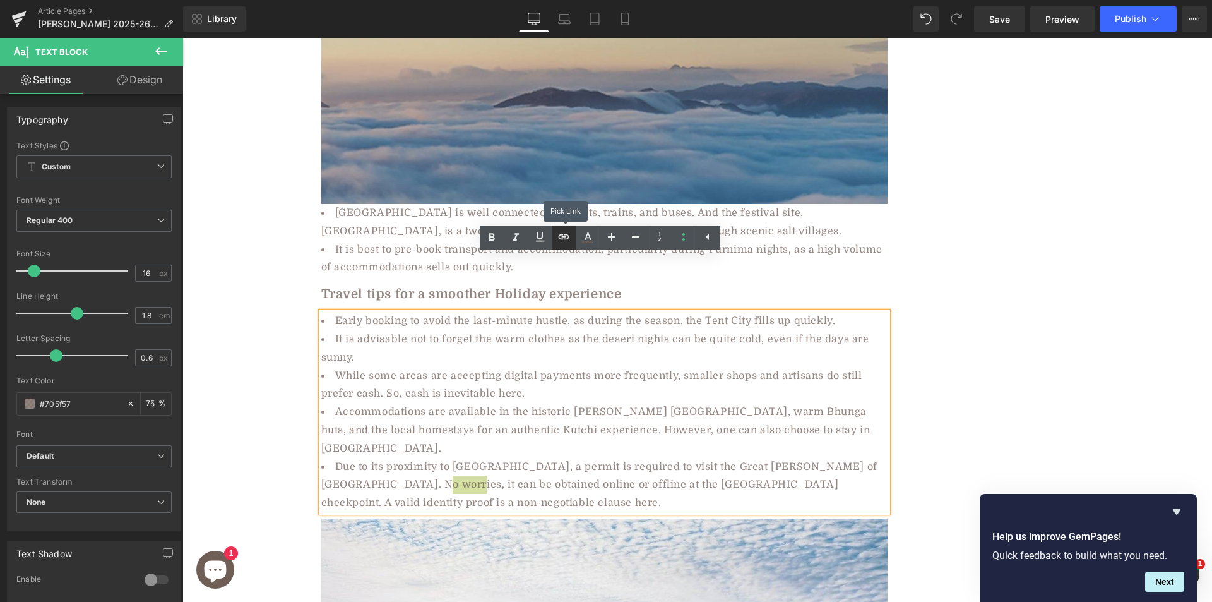
click at [563, 238] on icon at bounding box center [563, 236] width 15 height 15
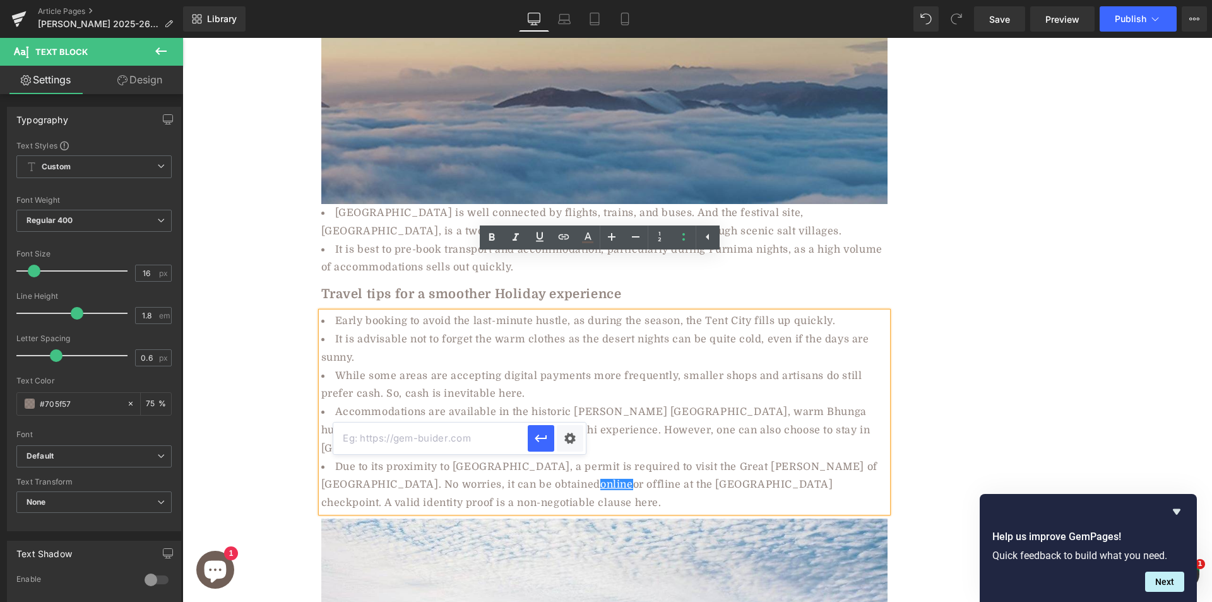
click at [457, 442] on input "text" at bounding box center [430, 438] width 194 height 32
paste input "[URL][DOMAIN_NAME]"
type input "[URL][DOMAIN_NAME]"
drag, startPoint x: 541, startPoint y: 443, endPoint x: 363, endPoint y: 362, distance: 195.8
click at [541, 443] on icon "button" at bounding box center [540, 438] width 15 height 15
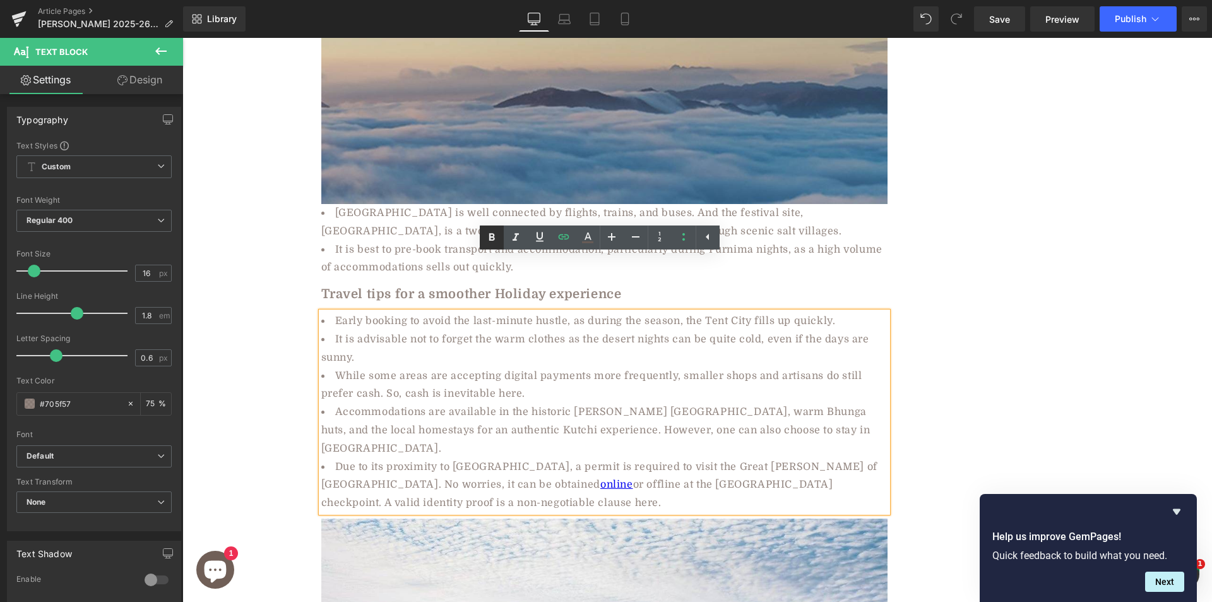
drag, startPoint x: 492, startPoint y: 234, endPoint x: 330, endPoint y: 236, distance: 161.6
click at [492, 234] on icon at bounding box center [492, 237] width 6 height 8
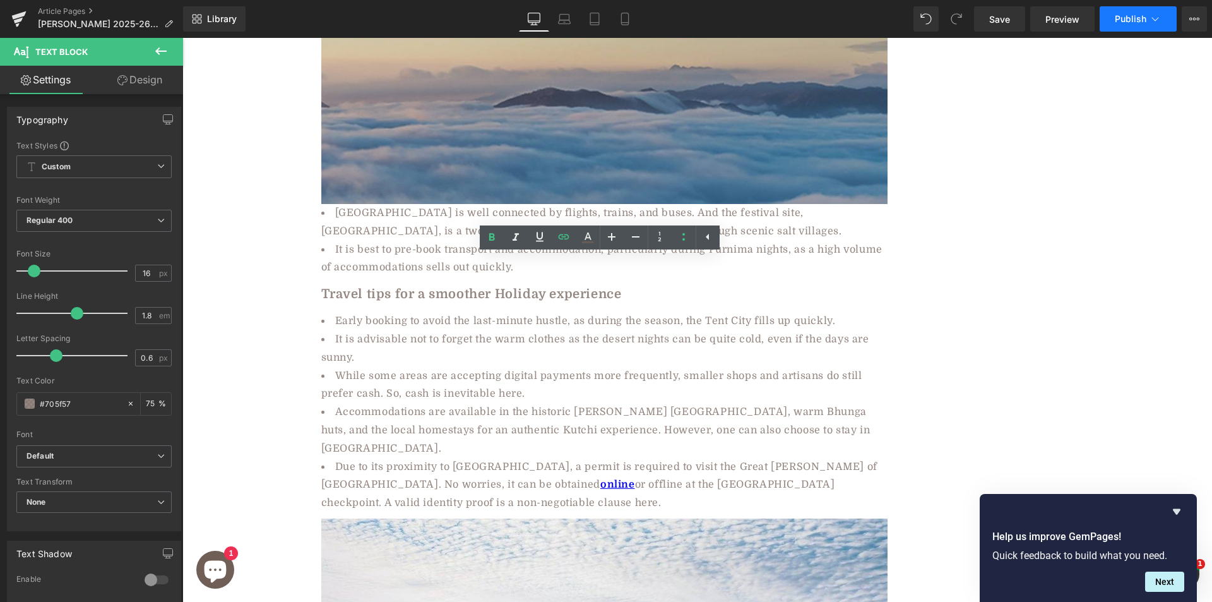
click at [1123, 19] on span "Publish" at bounding box center [1131, 19] width 32 height 10
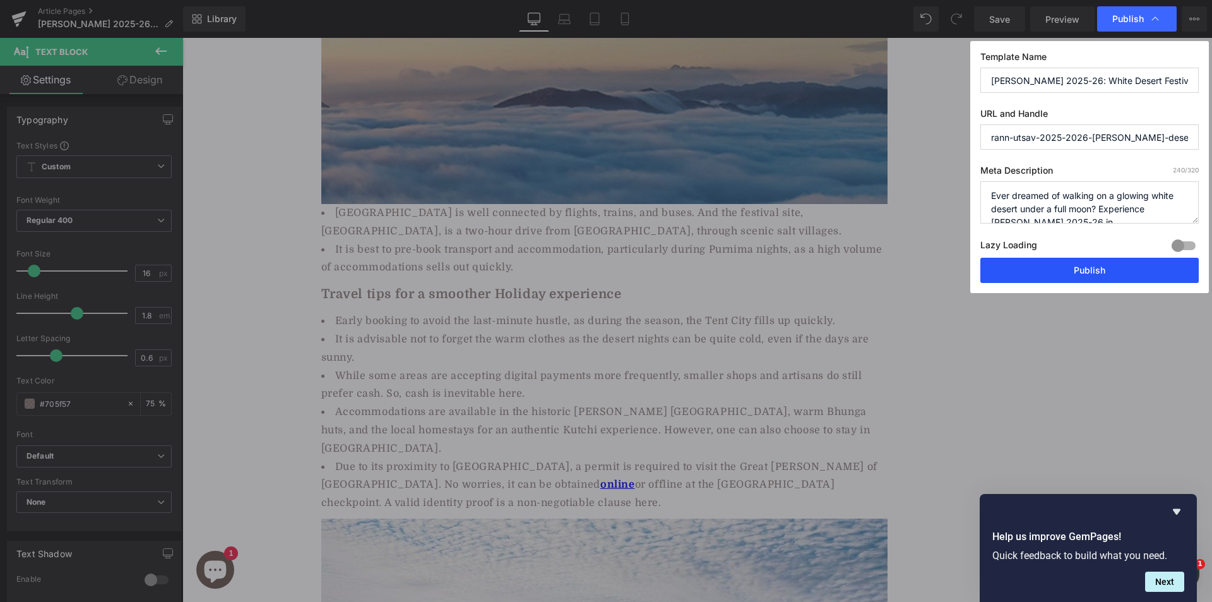
drag, startPoint x: 1033, startPoint y: 275, endPoint x: 848, endPoint y: 227, distance: 191.1
click at [1033, 275] on button "Publish" at bounding box center [1089, 270] width 218 height 25
